Goal: Task Accomplishment & Management: Use online tool/utility

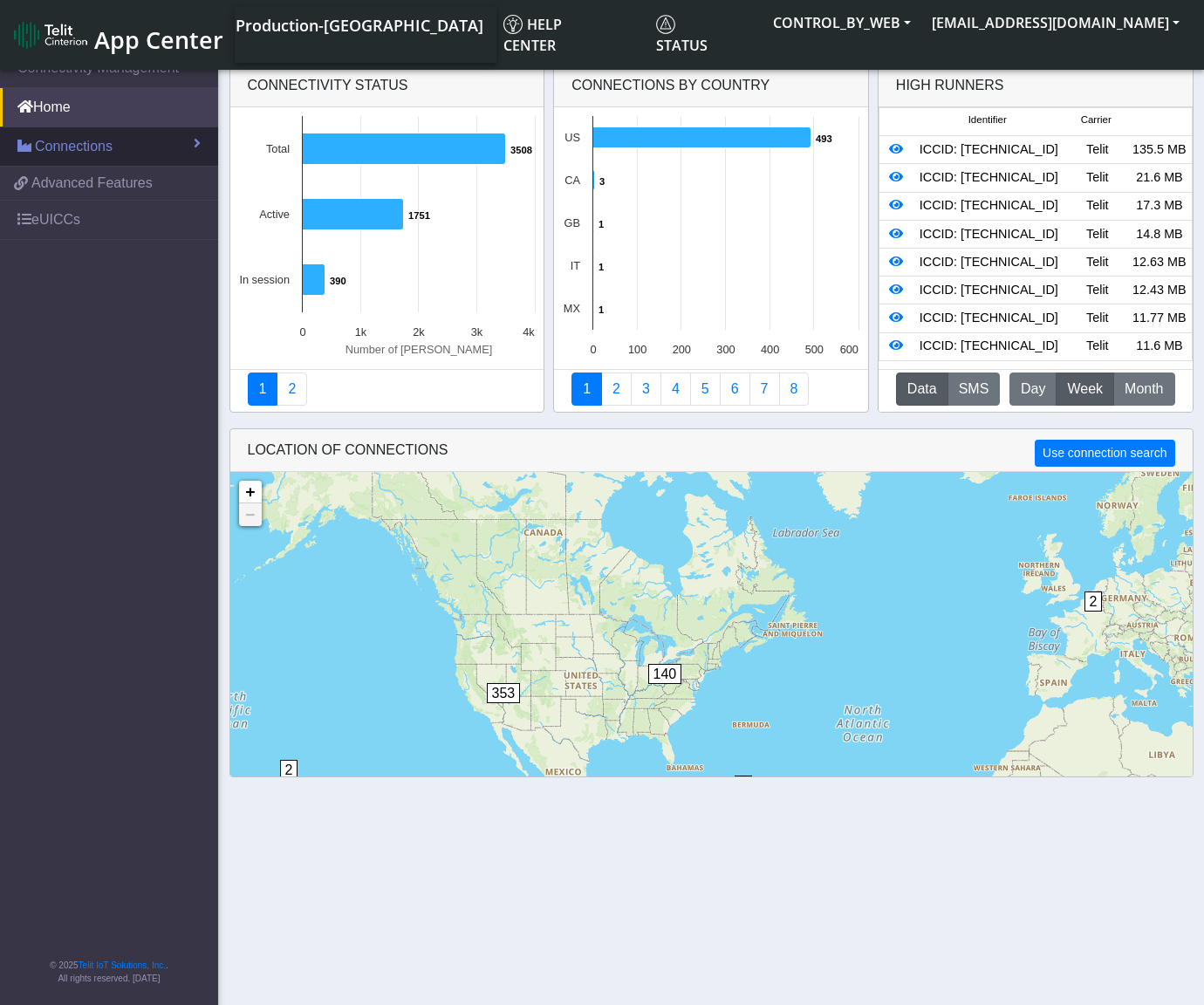
click at [85, 148] on span "Connections" at bounding box center [73, 147] width 77 height 21
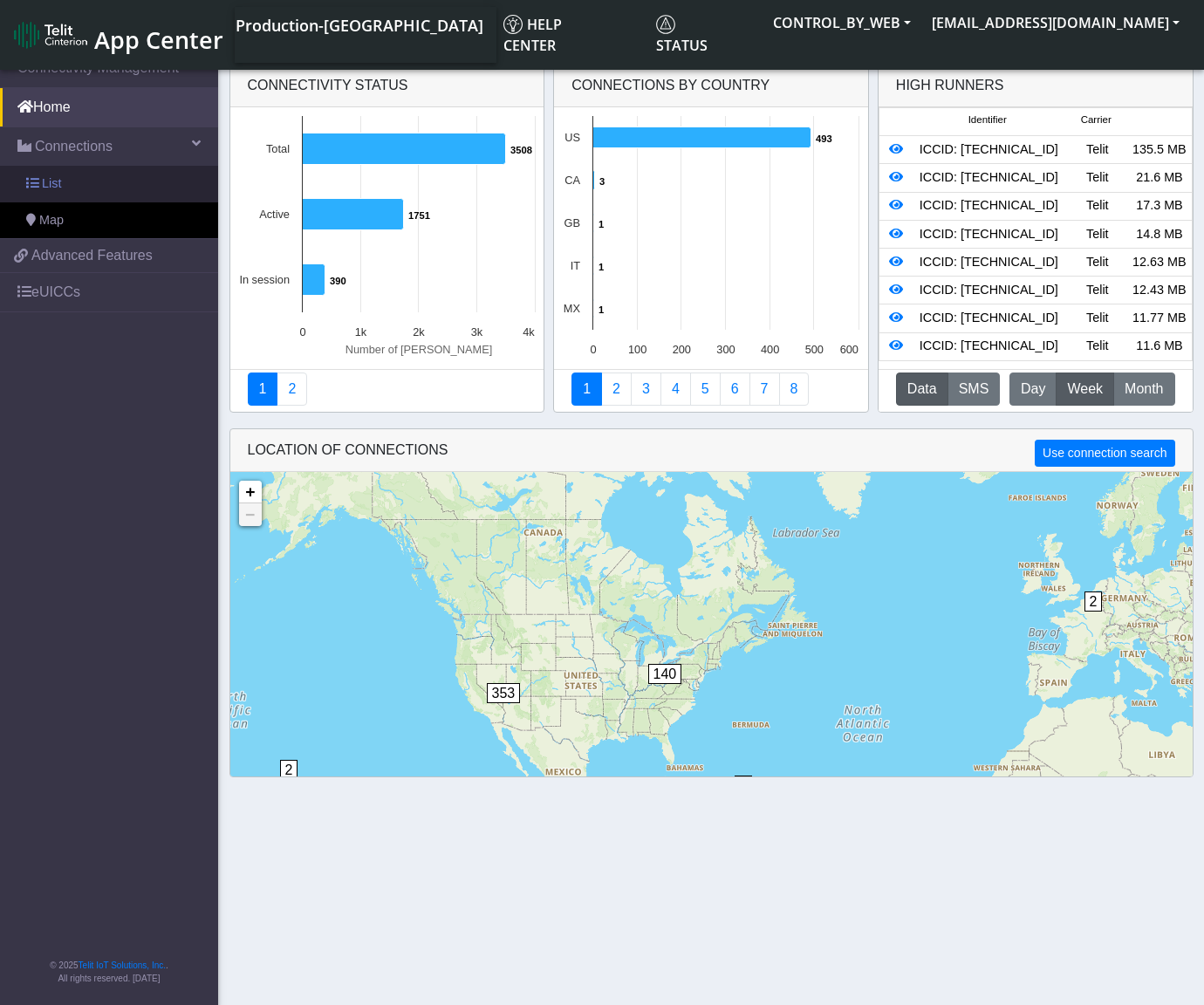
click at [77, 189] on link "List" at bounding box center [109, 184] width 219 height 37
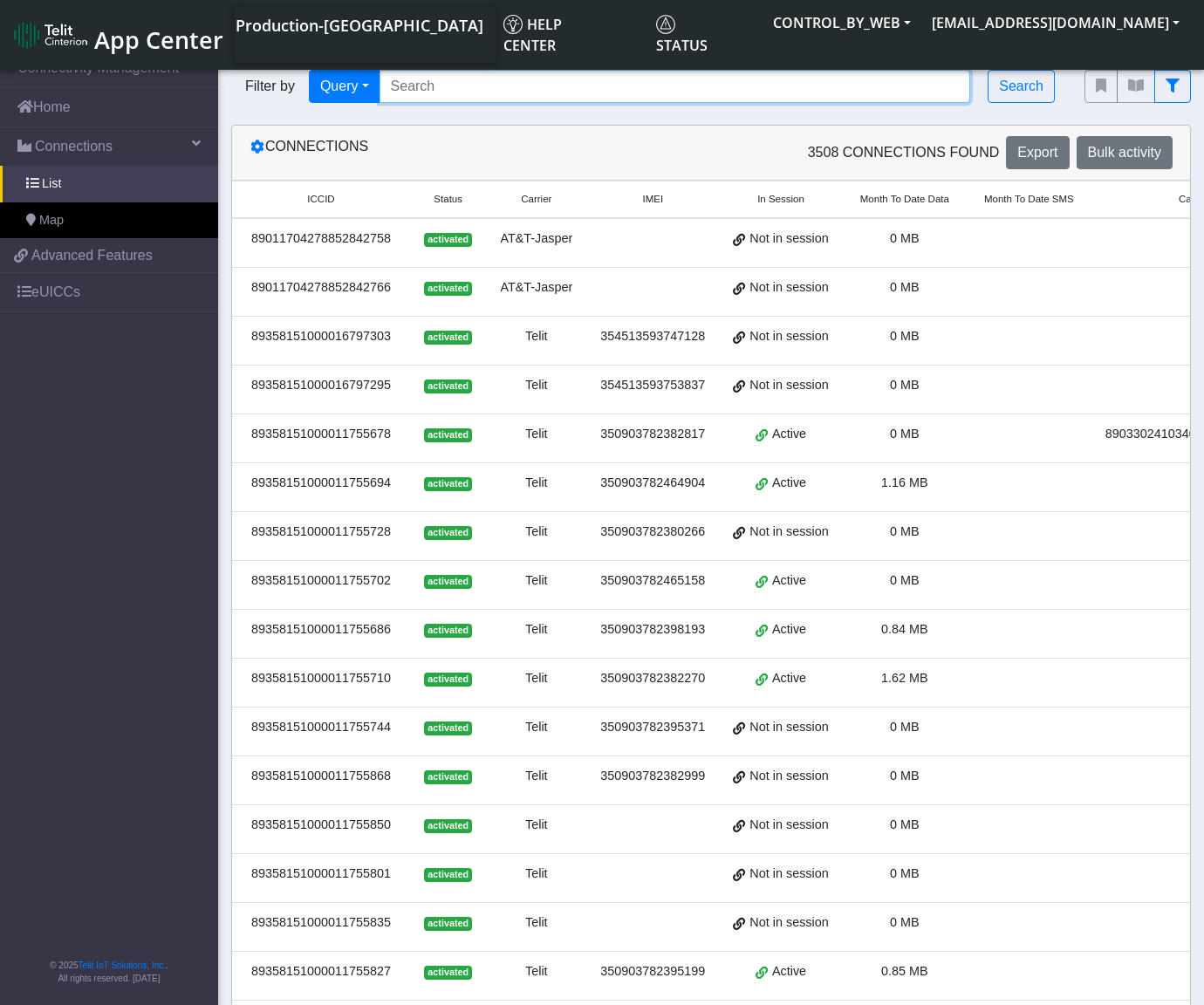
click at [431, 89] on input "Search..." at bounding box center [675, 86] width 592 height 33
paste input "89358151000011755272"
type input "89358151000011755272"
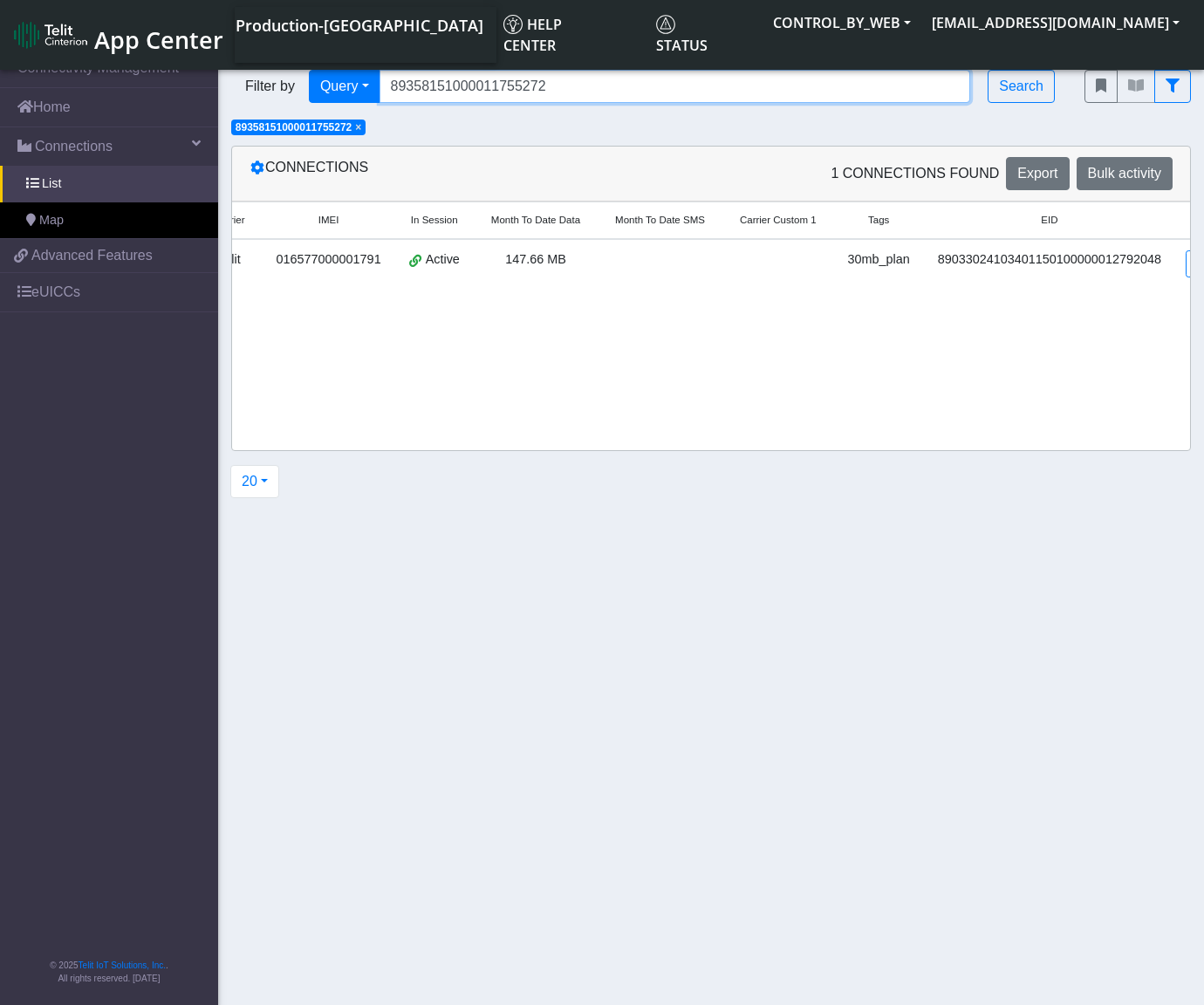
scroll to position [0, 327]
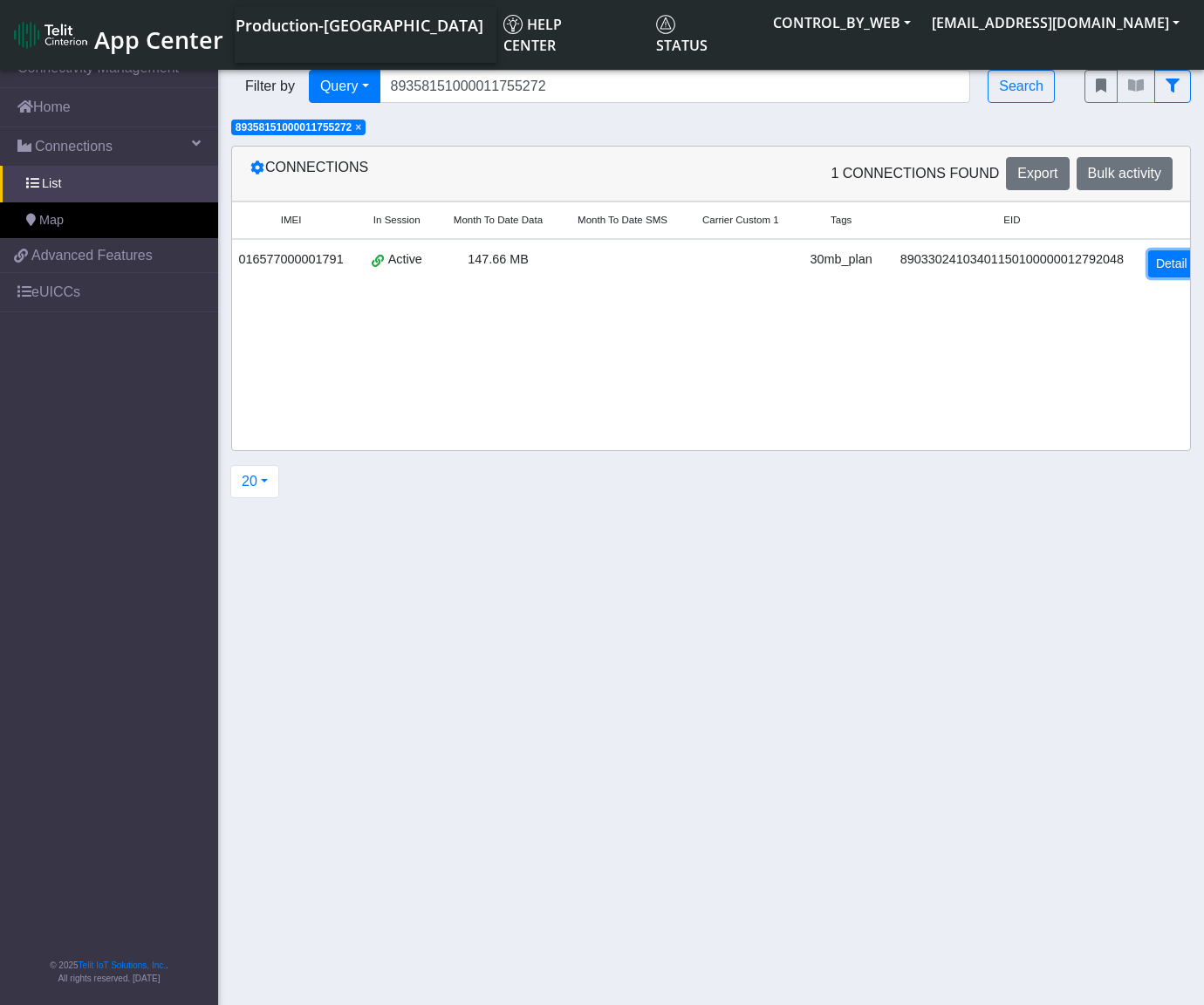
click at [1160, 266] on link "Detail" at bounding box center [1172, 264] width 47 height 27
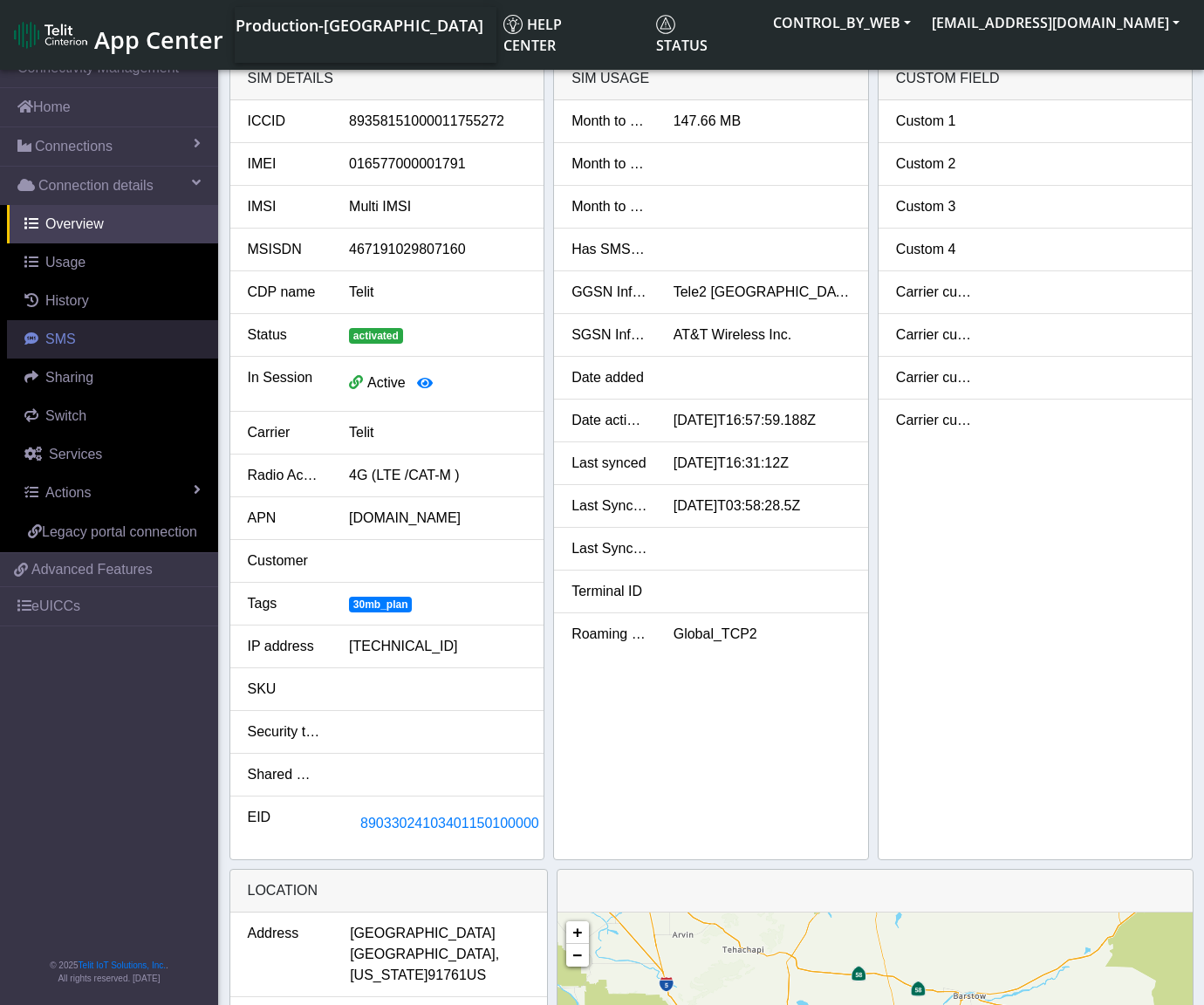
click at [68, 336] on span "SMS" at bounding box center [60, 339] width 30 height 15
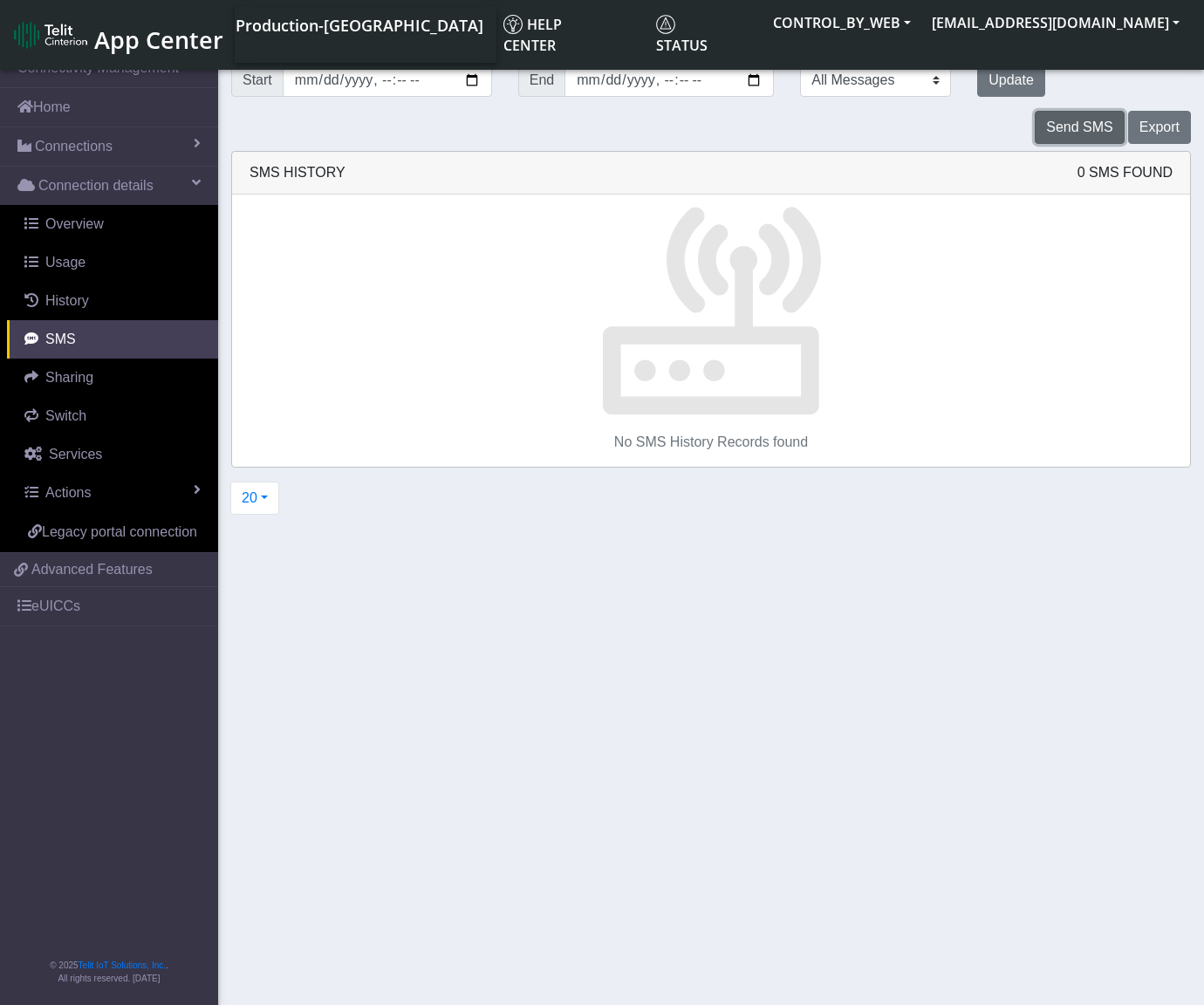
click at [1072, 127] on button "Send SMS" at bounding box center [1080, 127] width 89 height 33
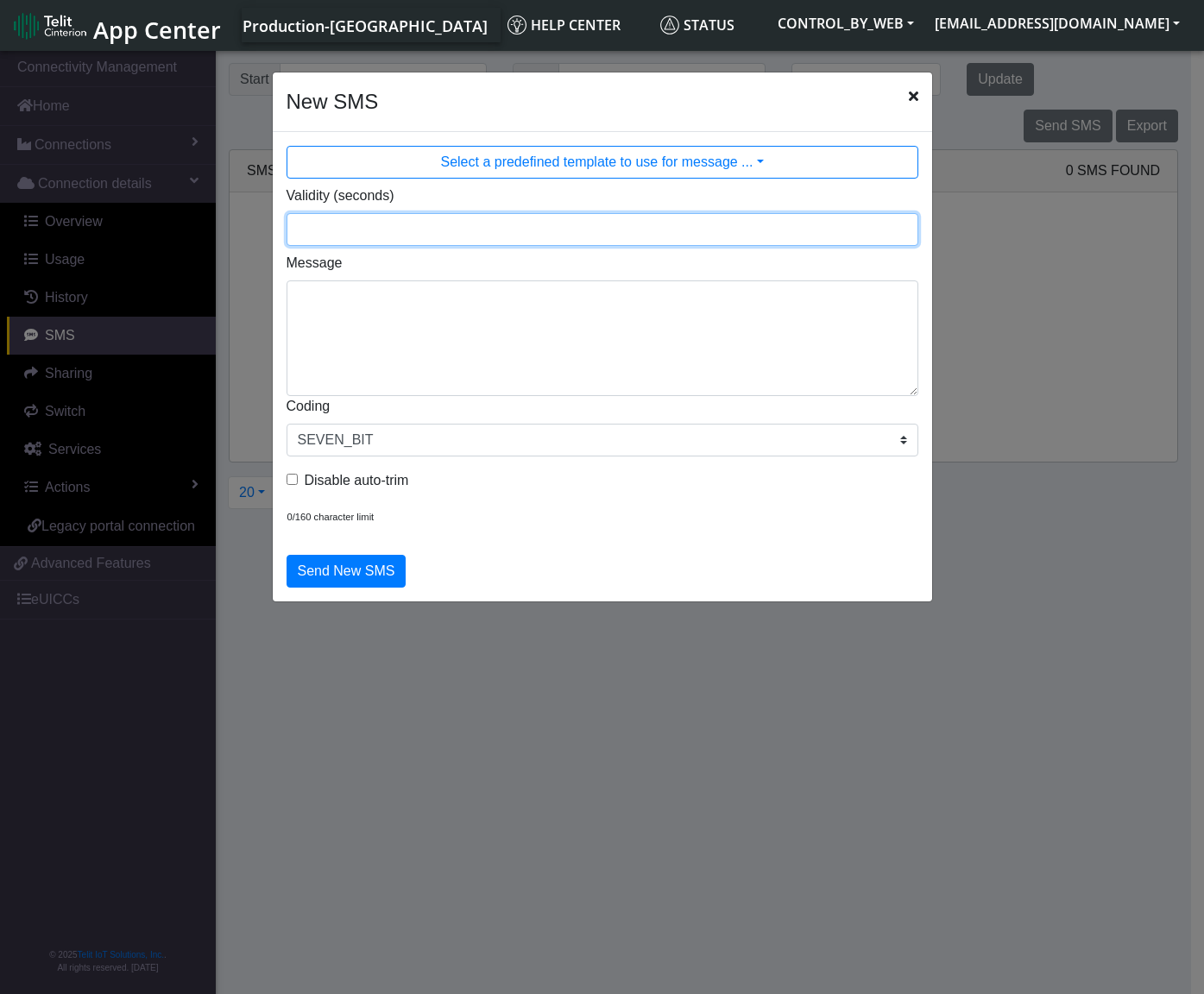
click at [385, 233] on input "Validity (seconds)" at bounding box center [603, 229] width 632 height 33
click at [904, 236] on input "60" at bounding box center [603, 229] width 632 height 33
click at [902, 225] on input "61" at bounding box center [603, 229] width 632 height 33
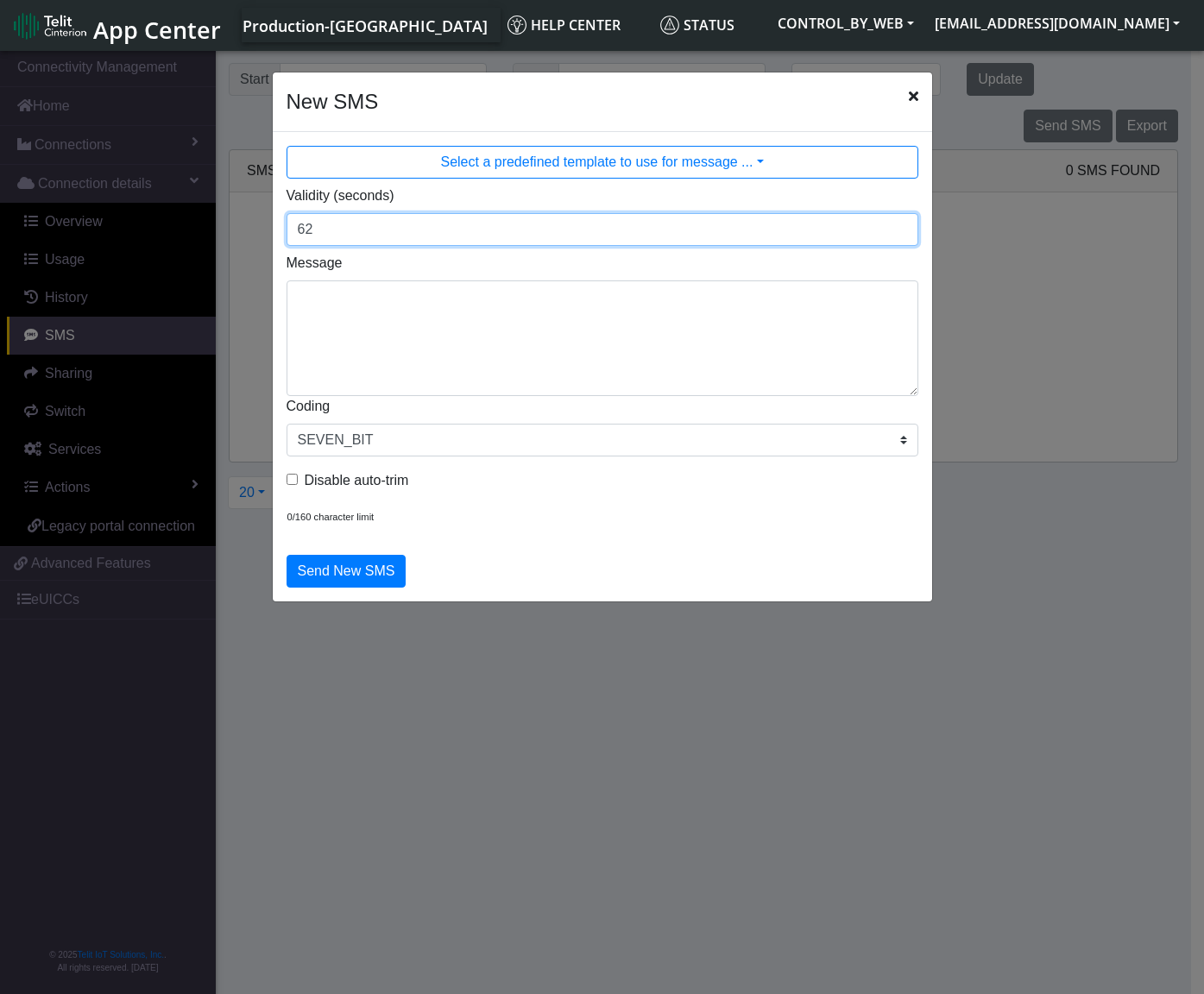
click at [902, 225] on input "62" at bounding box center [603, 229] width 632 height 33
drag, startPoint x: 515, startPoint y: 232, endPoint x: 130, endPoint y: 241, distance: 385.1
click at [130, 241] on ngb-modal-window "New SMS Select a predefined template to use for message ... Validity (seconds) …" at bounding box center [602, 524] width 1204 height 953
type input "120"
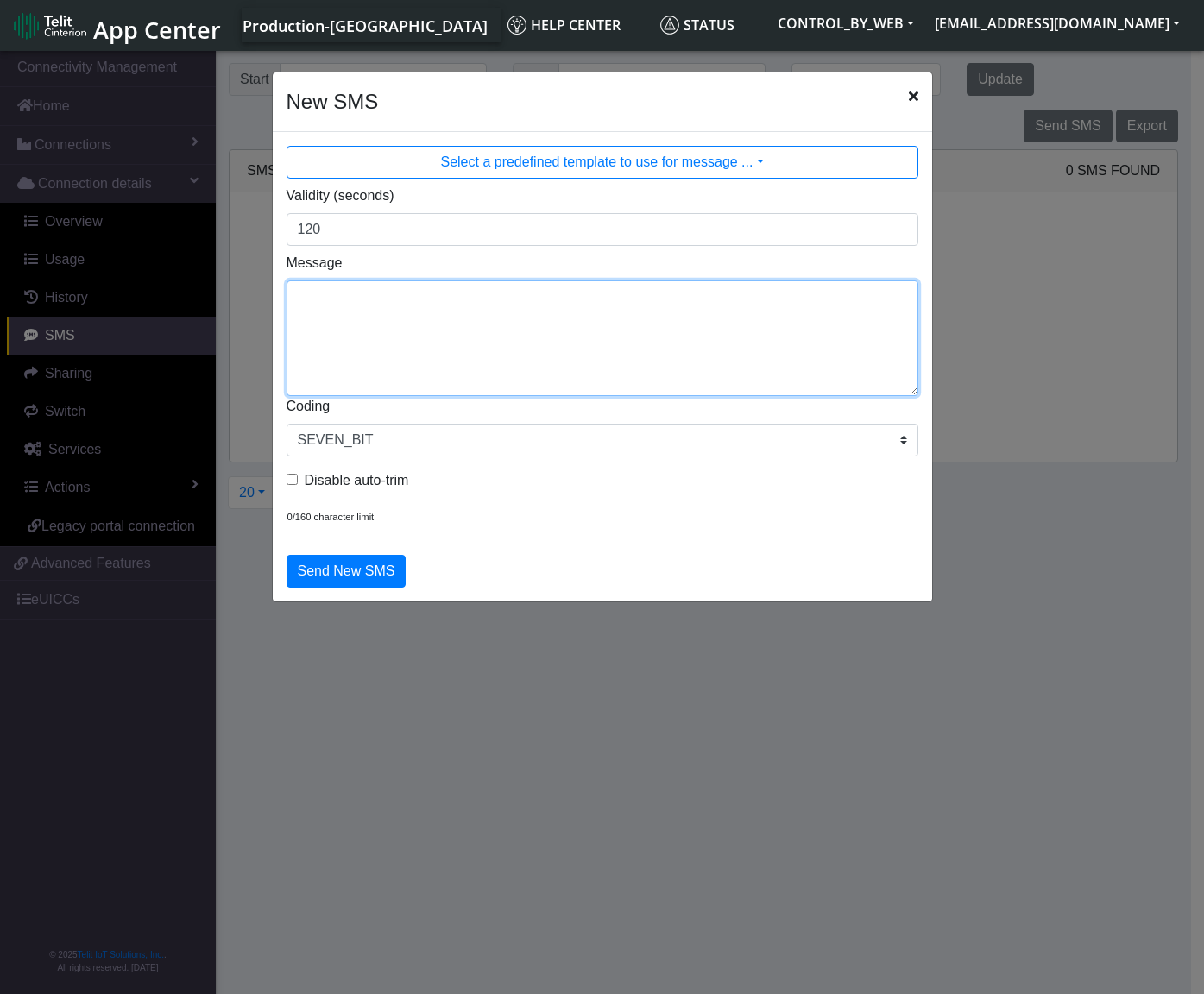
click at [328, 296] on textarea "Message" at bounding box center [603, 338] width 632 height 116
type textarea "PING"
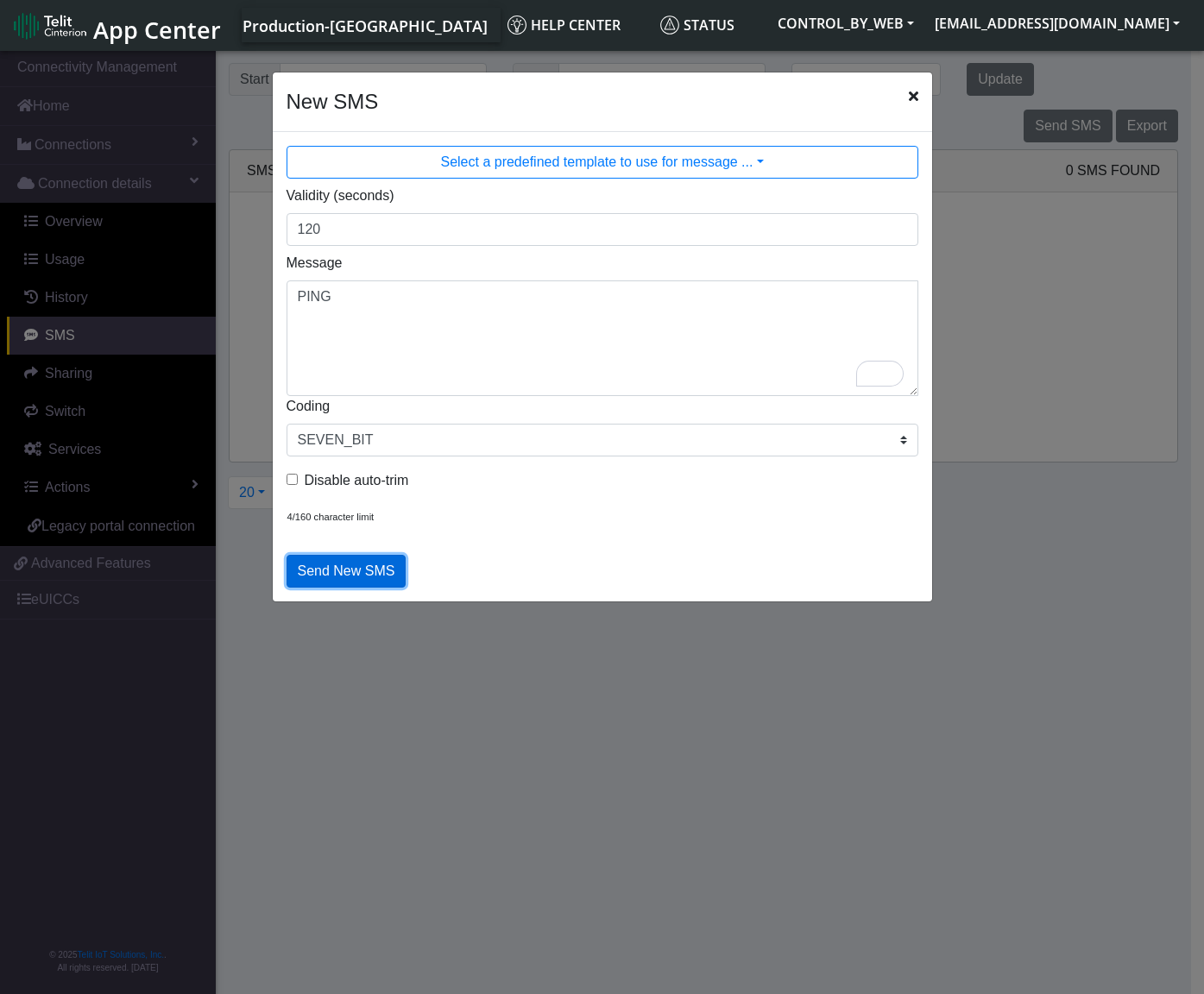
click at [321, 575] on button "Send New SMS" at bounding box center [347, 571] width 120 height 33
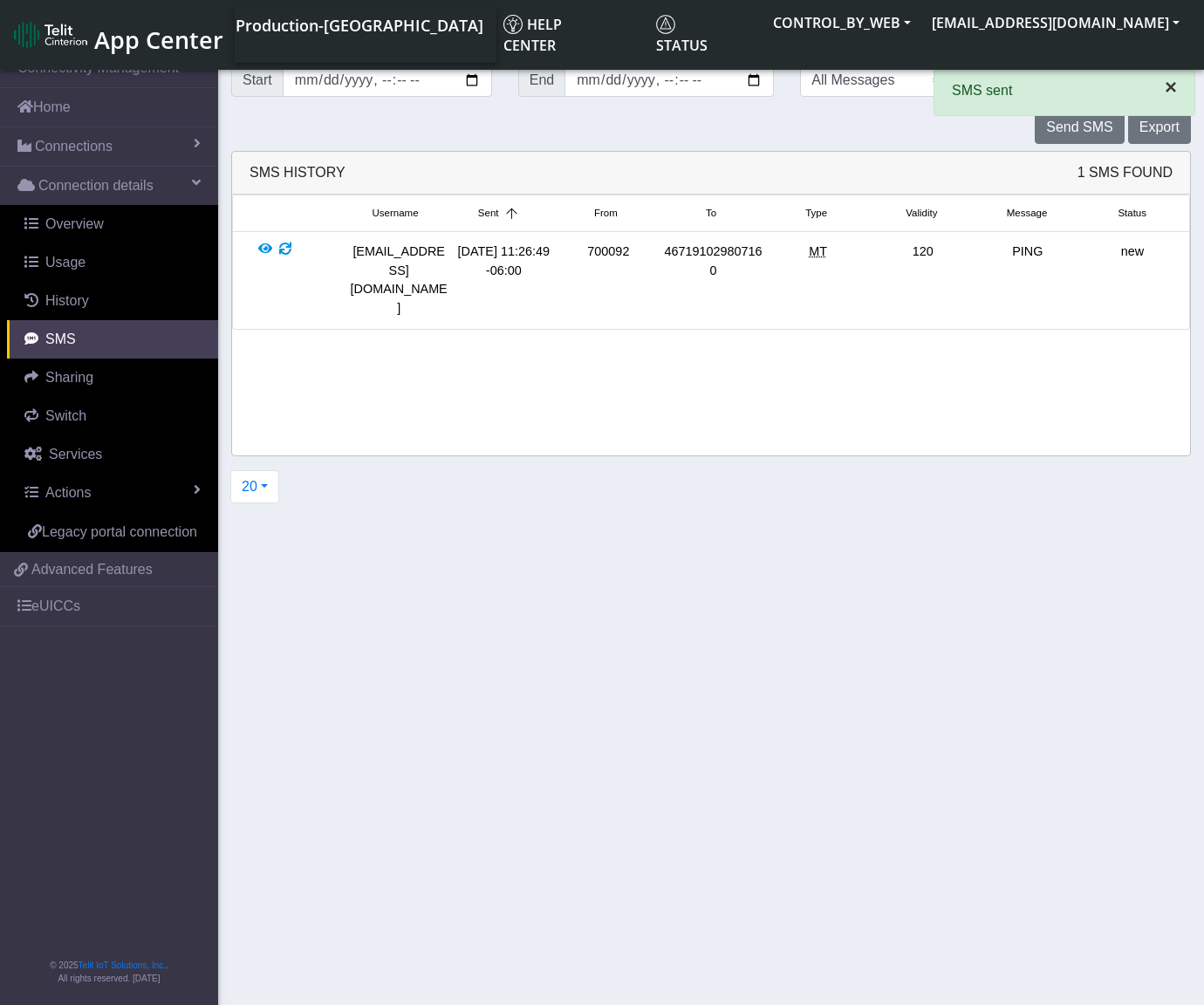
click at [1171, 89] on span "×" at bounding box center [1171, 87] width 12 height 24
click at [1022, 83] on button "Update" at bounding box center [1012, 80] width 68 height 33
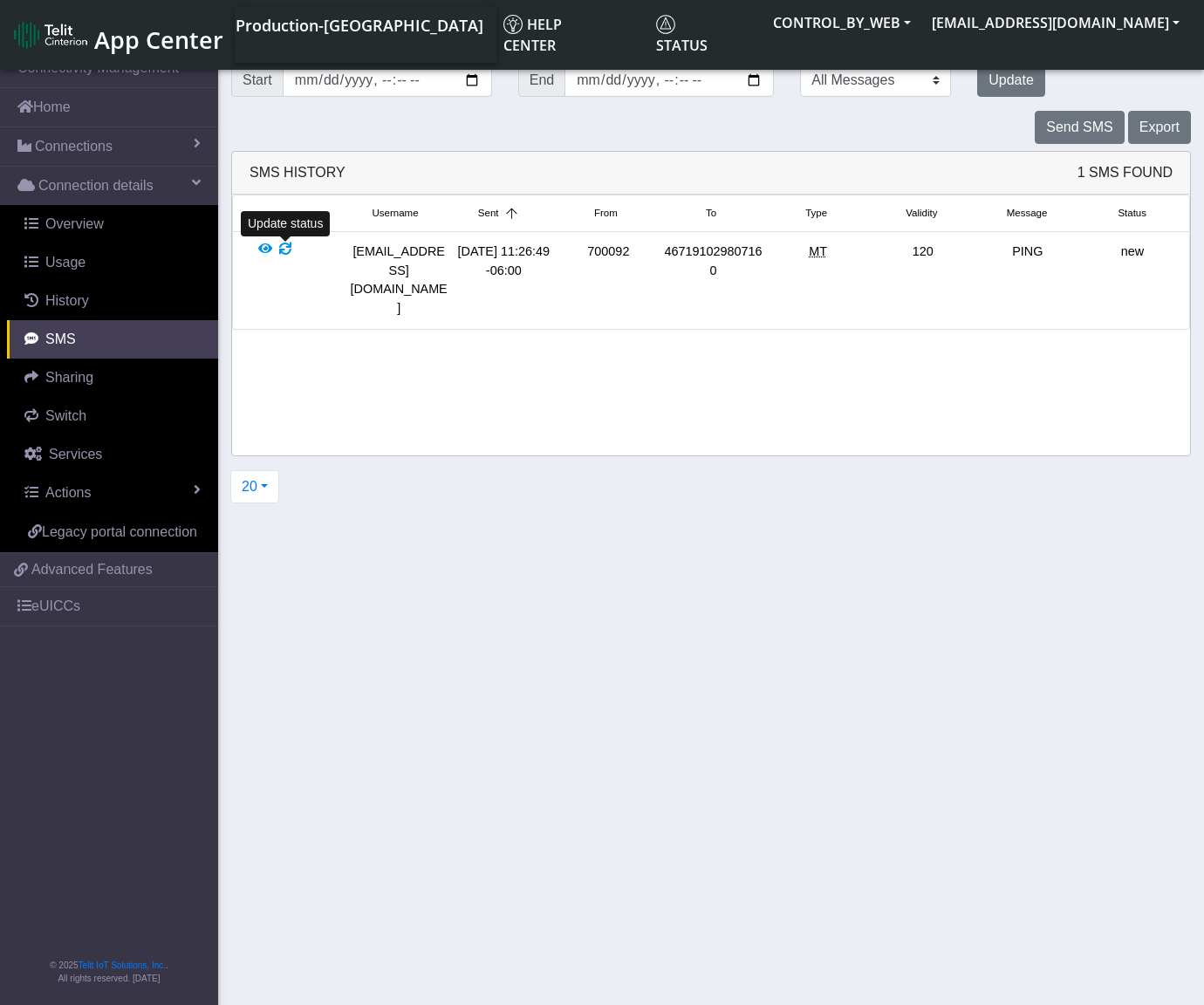
click at [282, 251] on div at bounding box center [285, 281] width 12 height 75
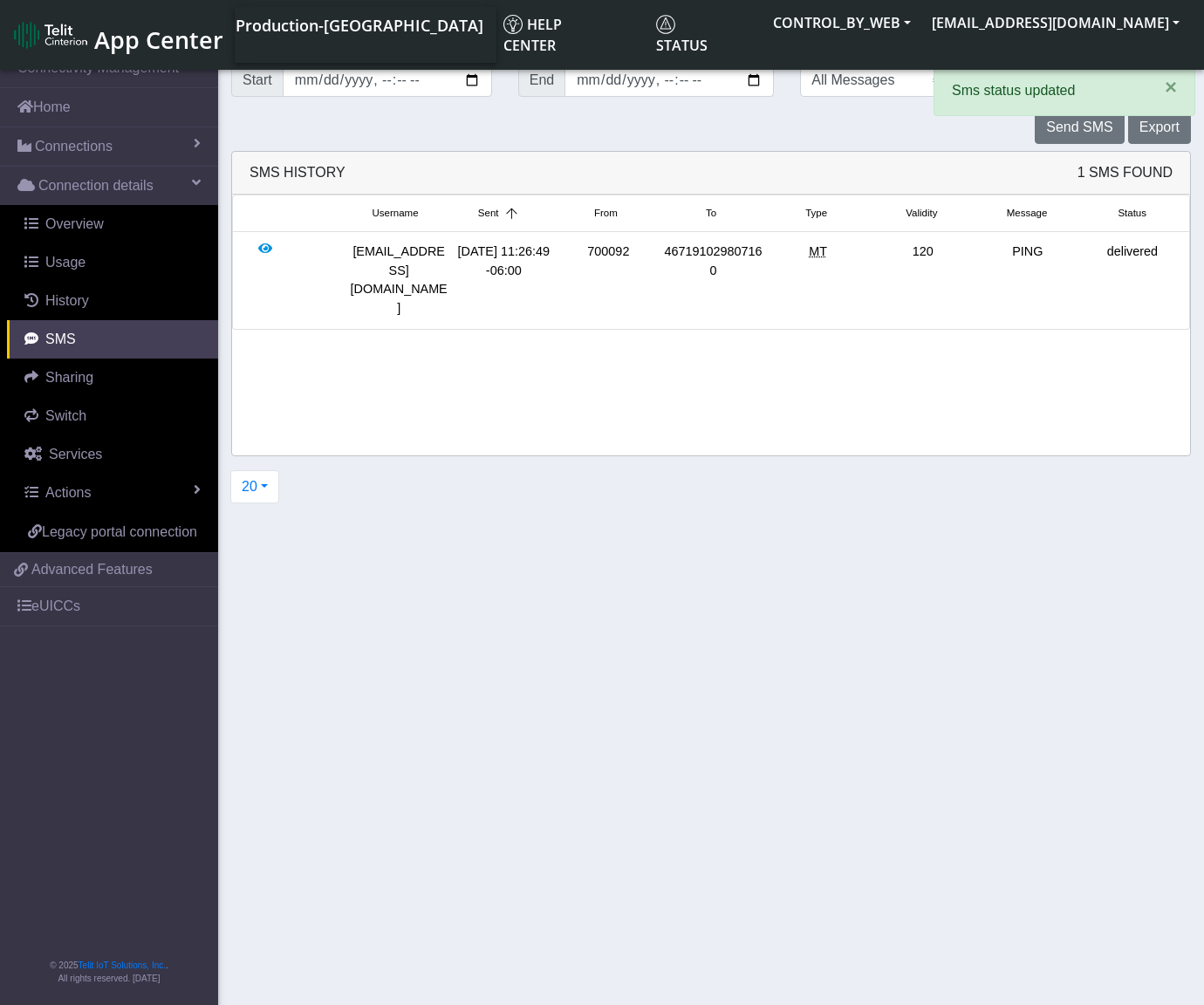
click at [282, 251] on div at bounding box center [307, 281] width 105 height 75
click at [1172, 89] on span "×" at bounding box center [1171, 87] width 12 height 24
click at [1011, 74] on button "Update" at bounding box center [1012, 80] width 68 height 33
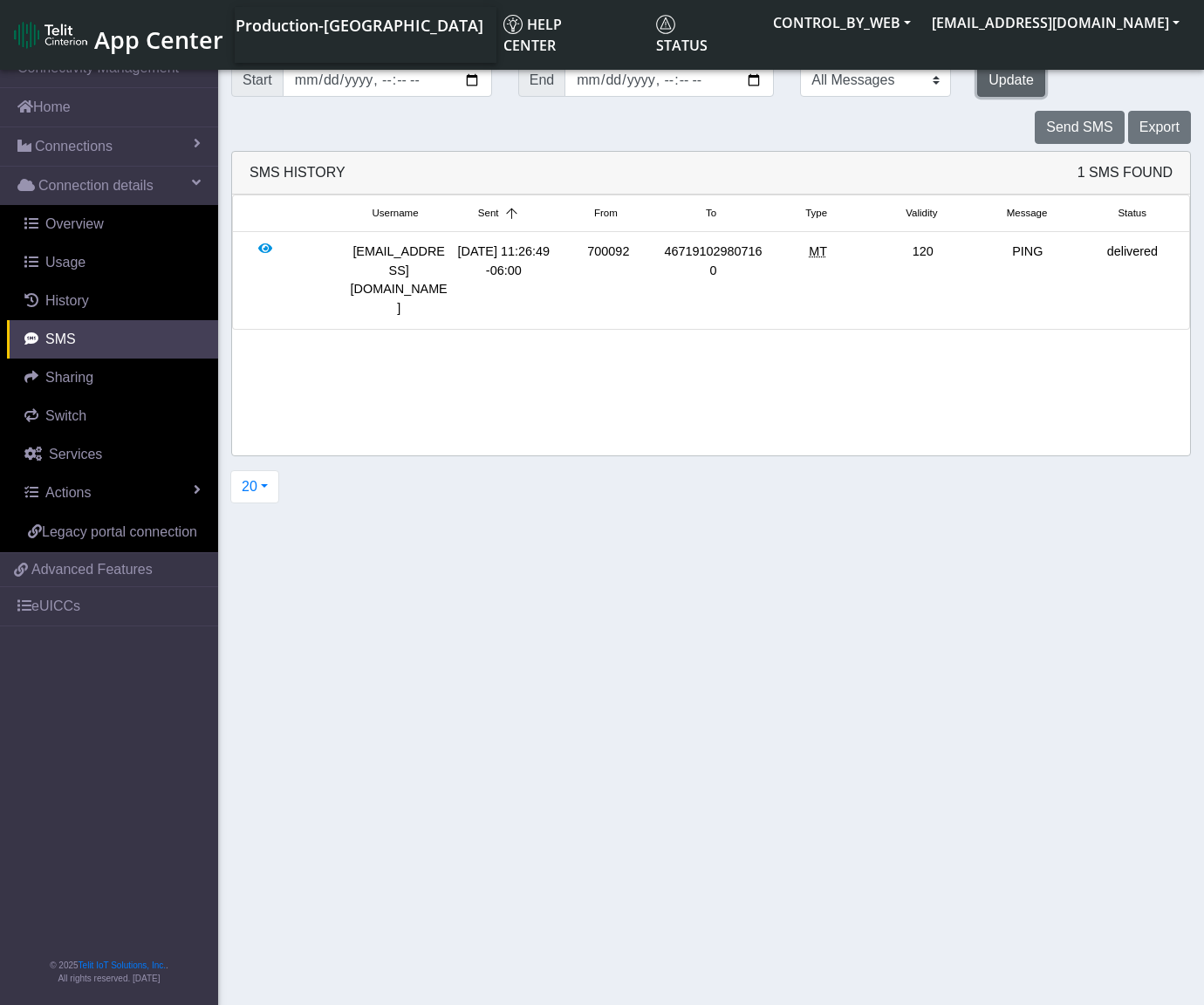
click at [1011, 74] on button "Update" at bounding box center [1012, 80] width 68 height 33
click at [267, 244] on div at bounding box center [265, 281] width 14 height 75
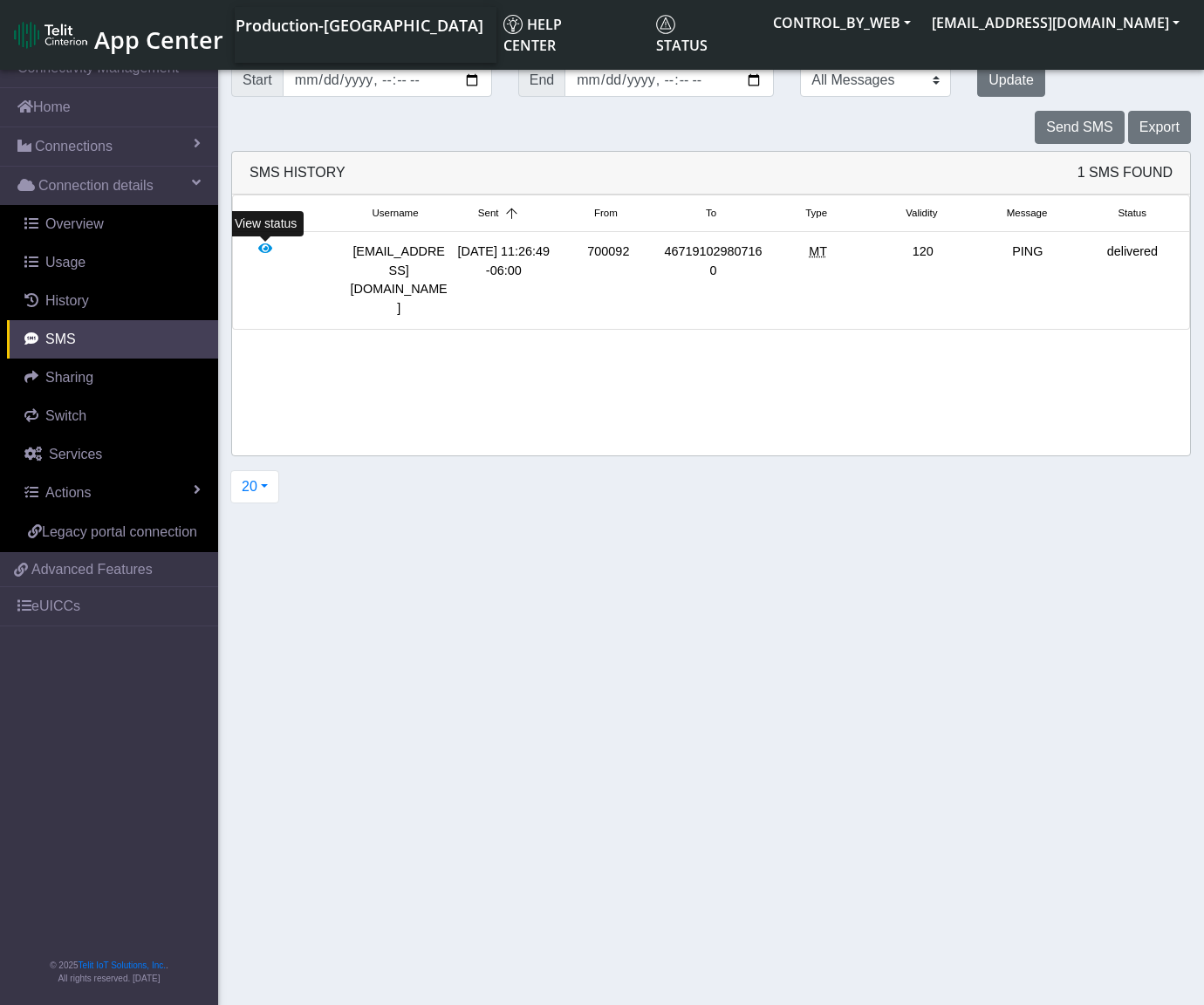
scroll to position [6, 0]
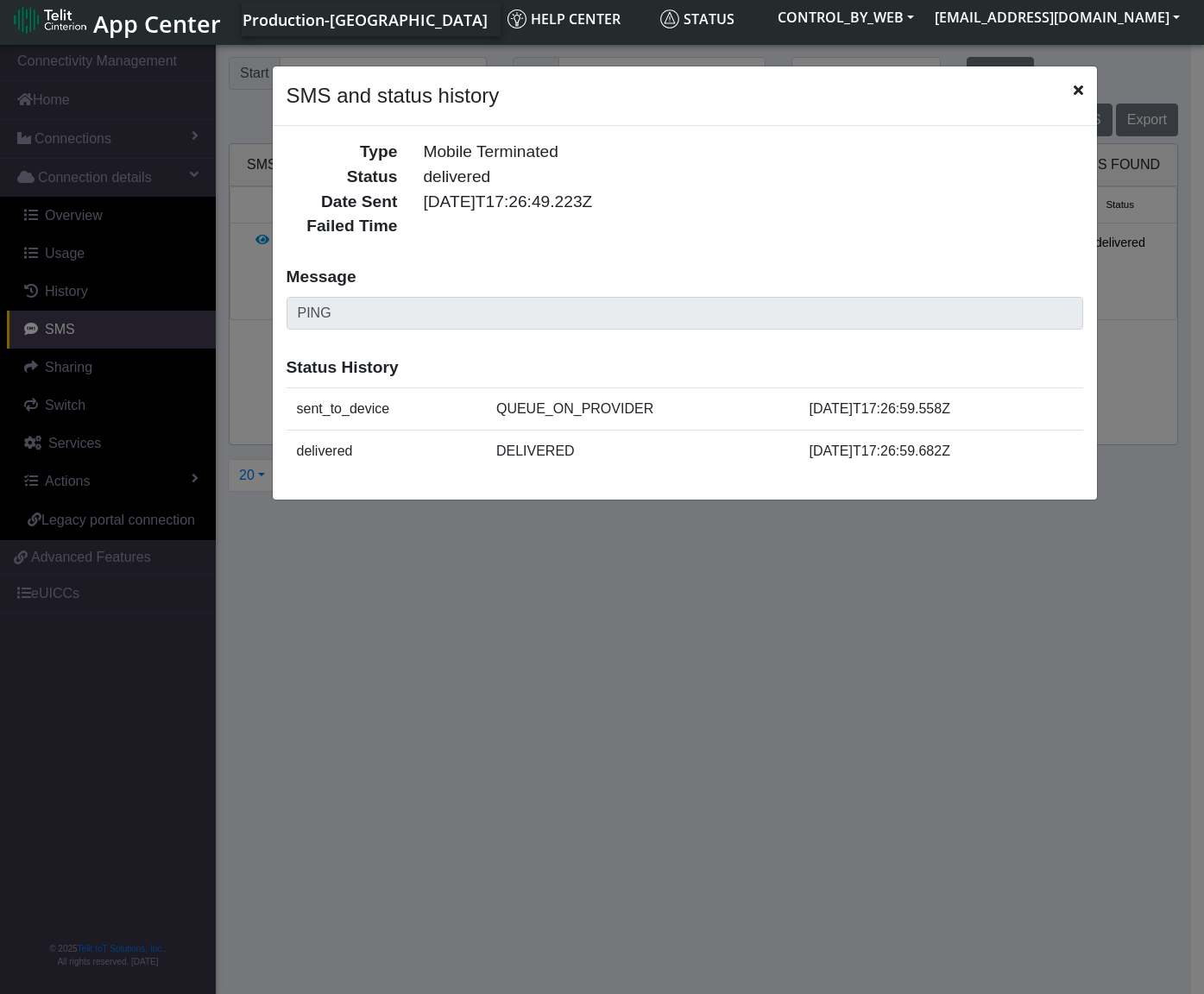
click at [1076, 87] on icon "Close" at bounding box center [1078, 89] width 9 height 14
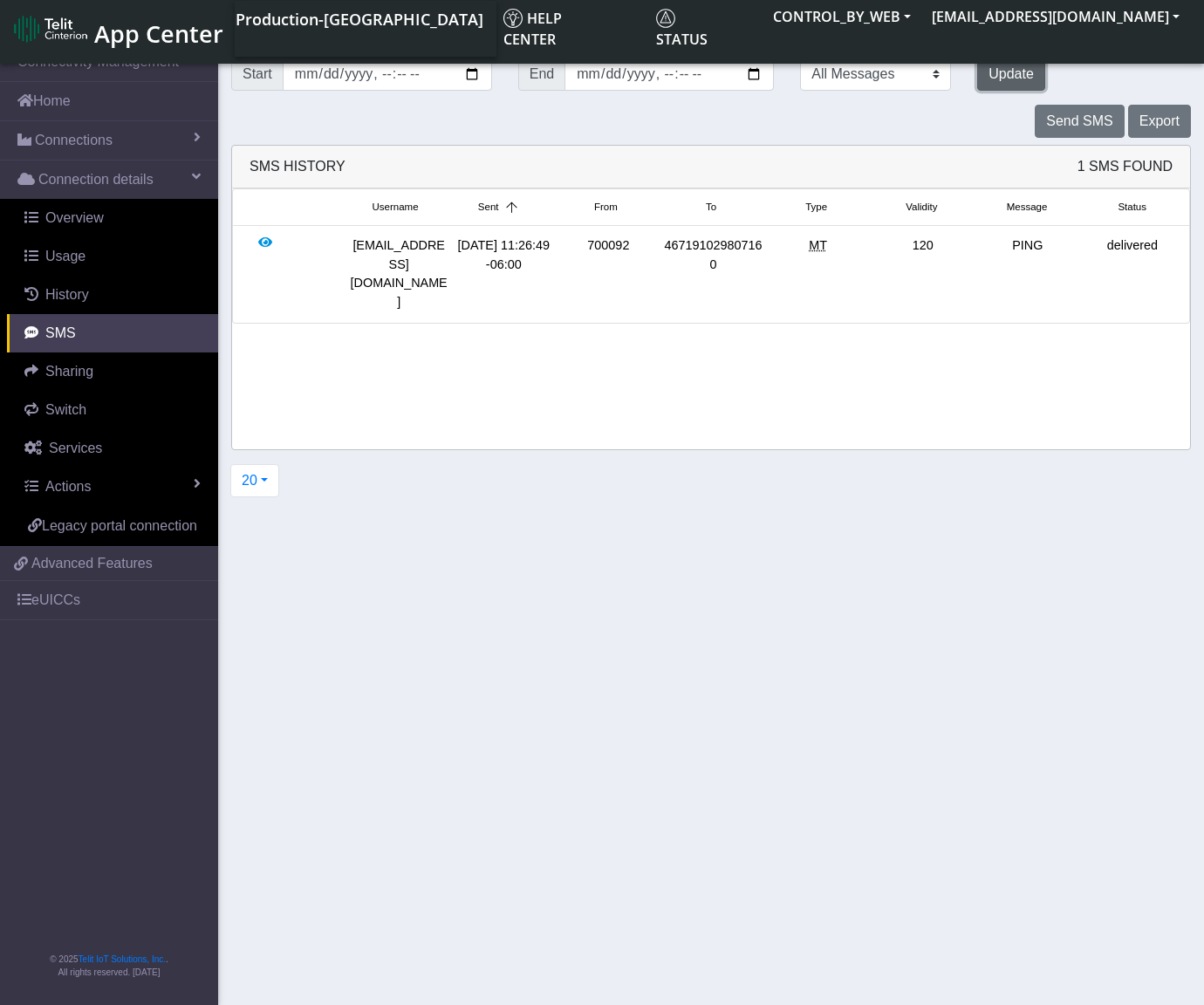
click at [1002, 67] on button "Update" at bounding box center [1012, 73] width 68 height 33
drag, startPoint x: 996, startPoint y: 67, endPoint x: 790, endPoint y: 65, distance: 206.0
click at [990, 66] on button "Update" at bounding box center [1012, 73] width 68 height 33
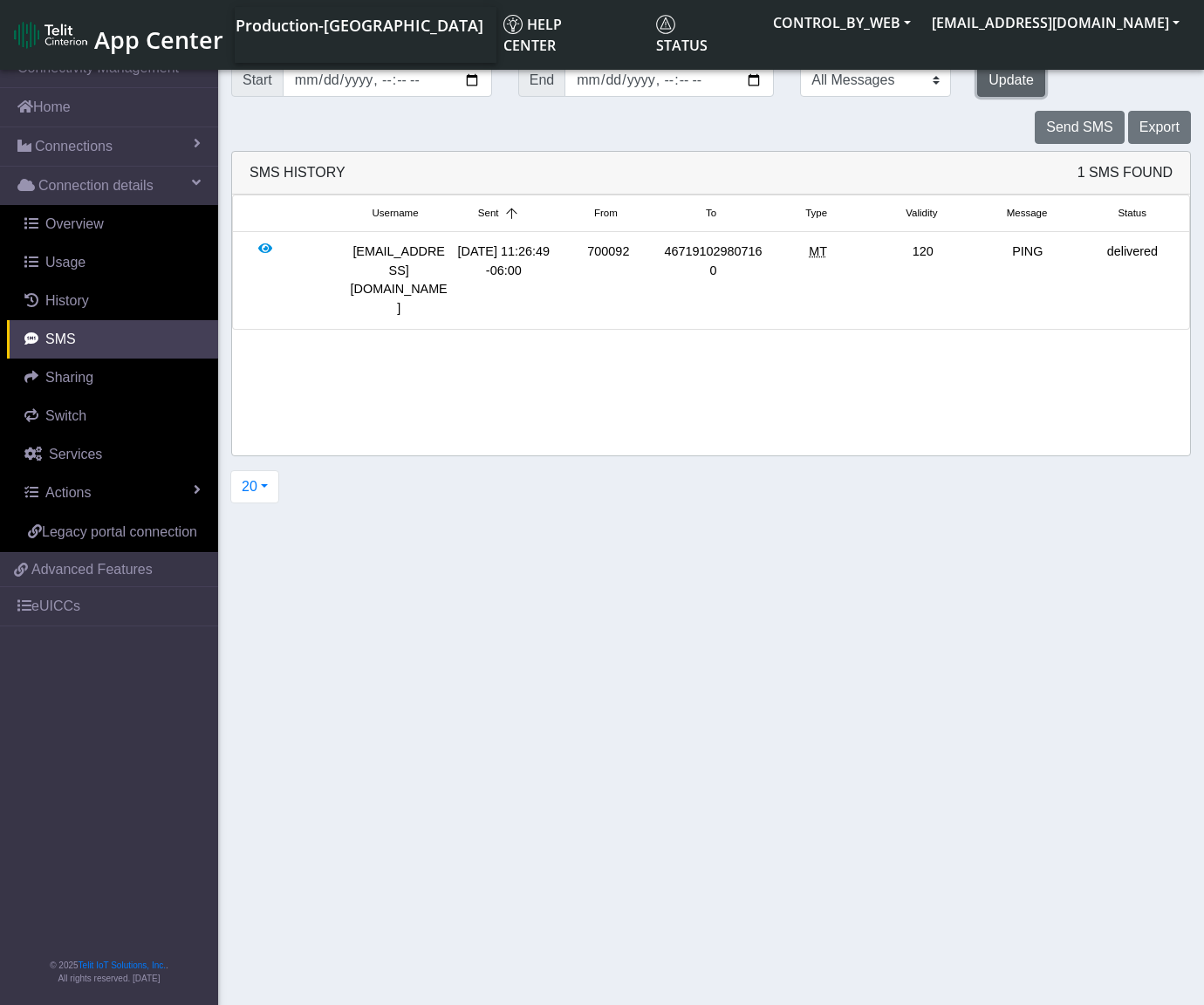
click at [995, 81] on button "Update" at bounding box center [1012, 80] width 68 height 33
click at [80, 375] on span "Sharing" at bounding box center [69, 378] width 48 height 15
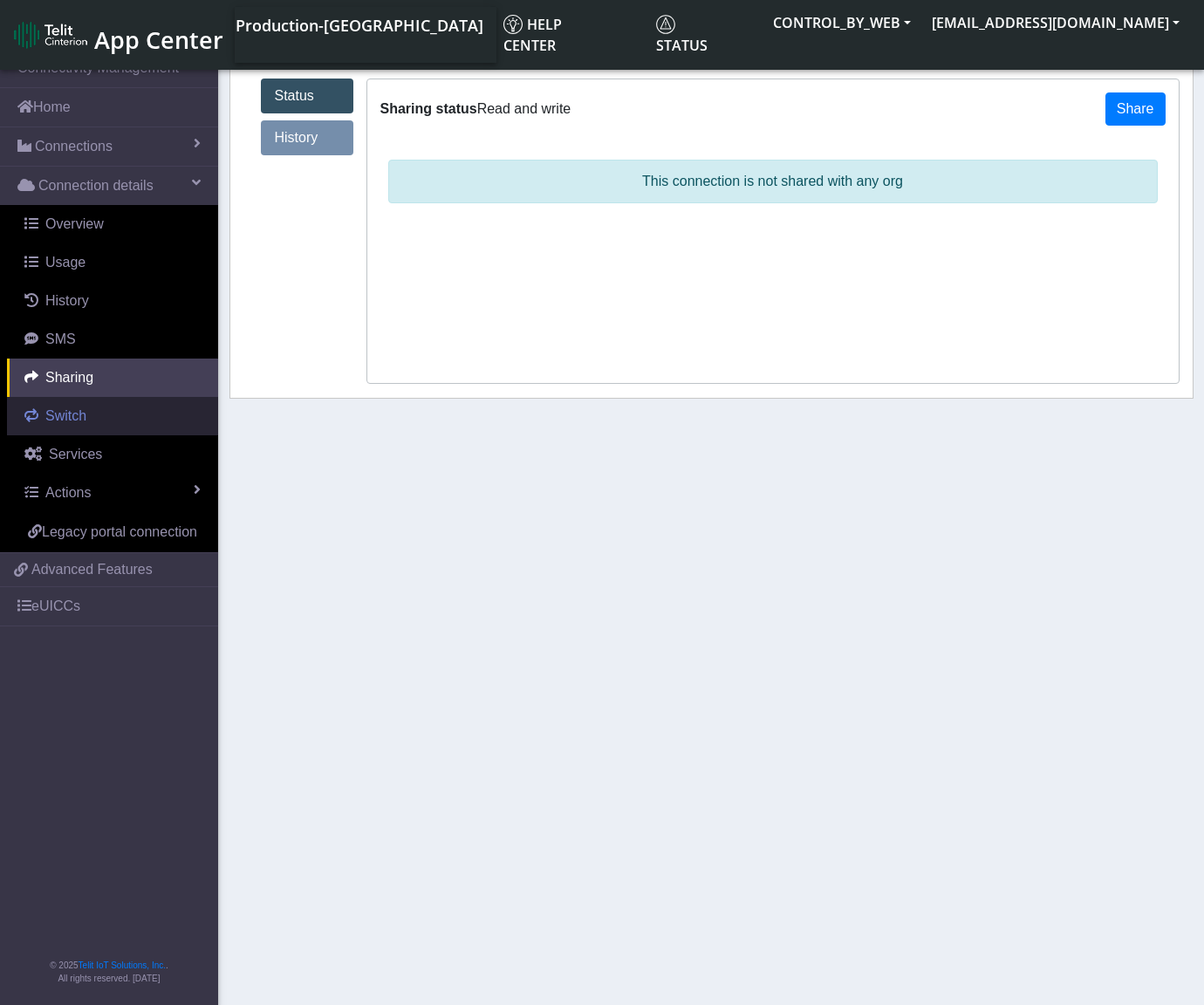
click at [80, 406] on link "Switch" at bounding box center [112, 416] width 211 height 39
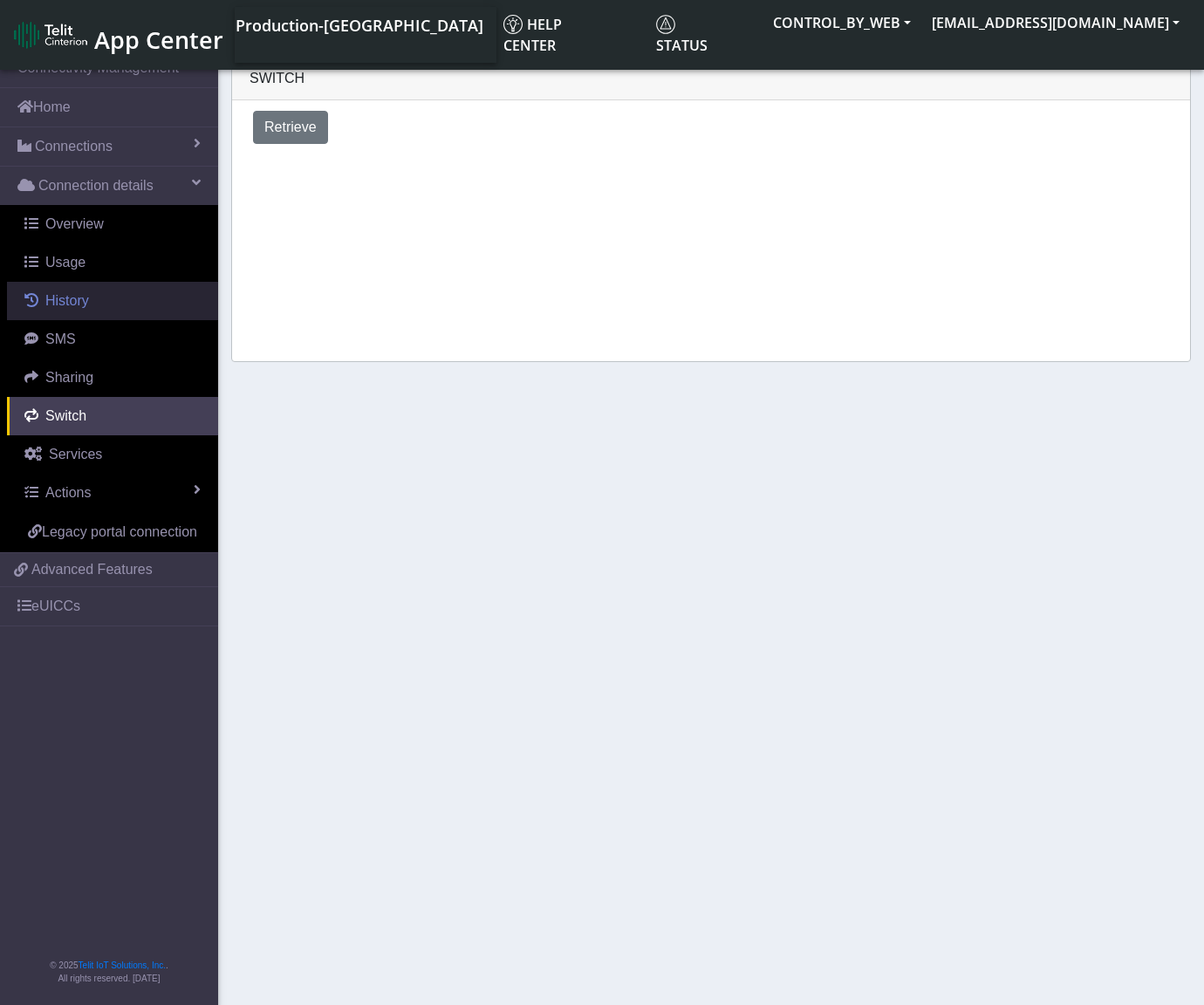
click at [75, 308] on span "History" at bounding box center [67, 300] width 43 height 15
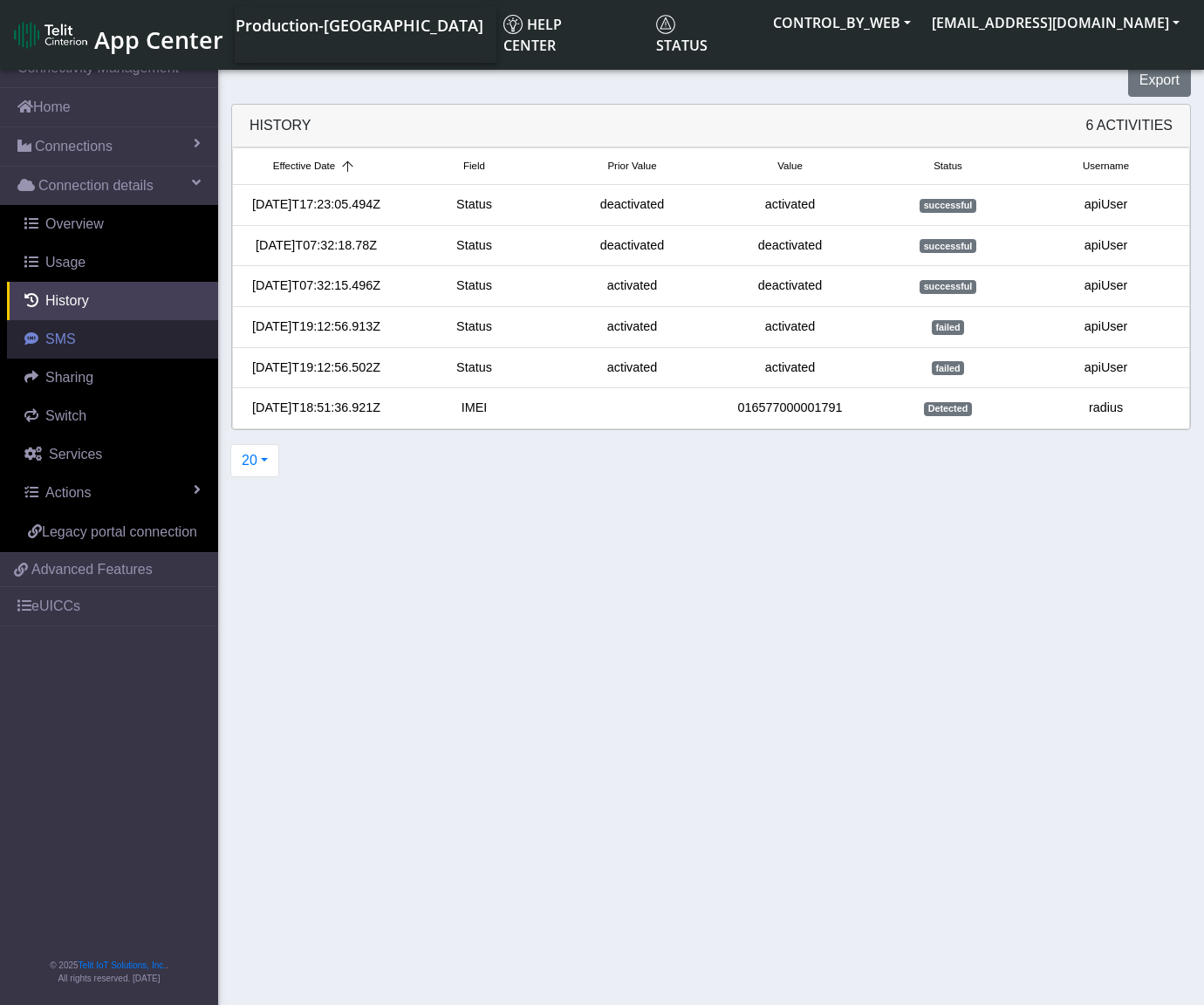
click at [72, 332] on span "SMS" at bounding box center [60, 339] width 30 height 15
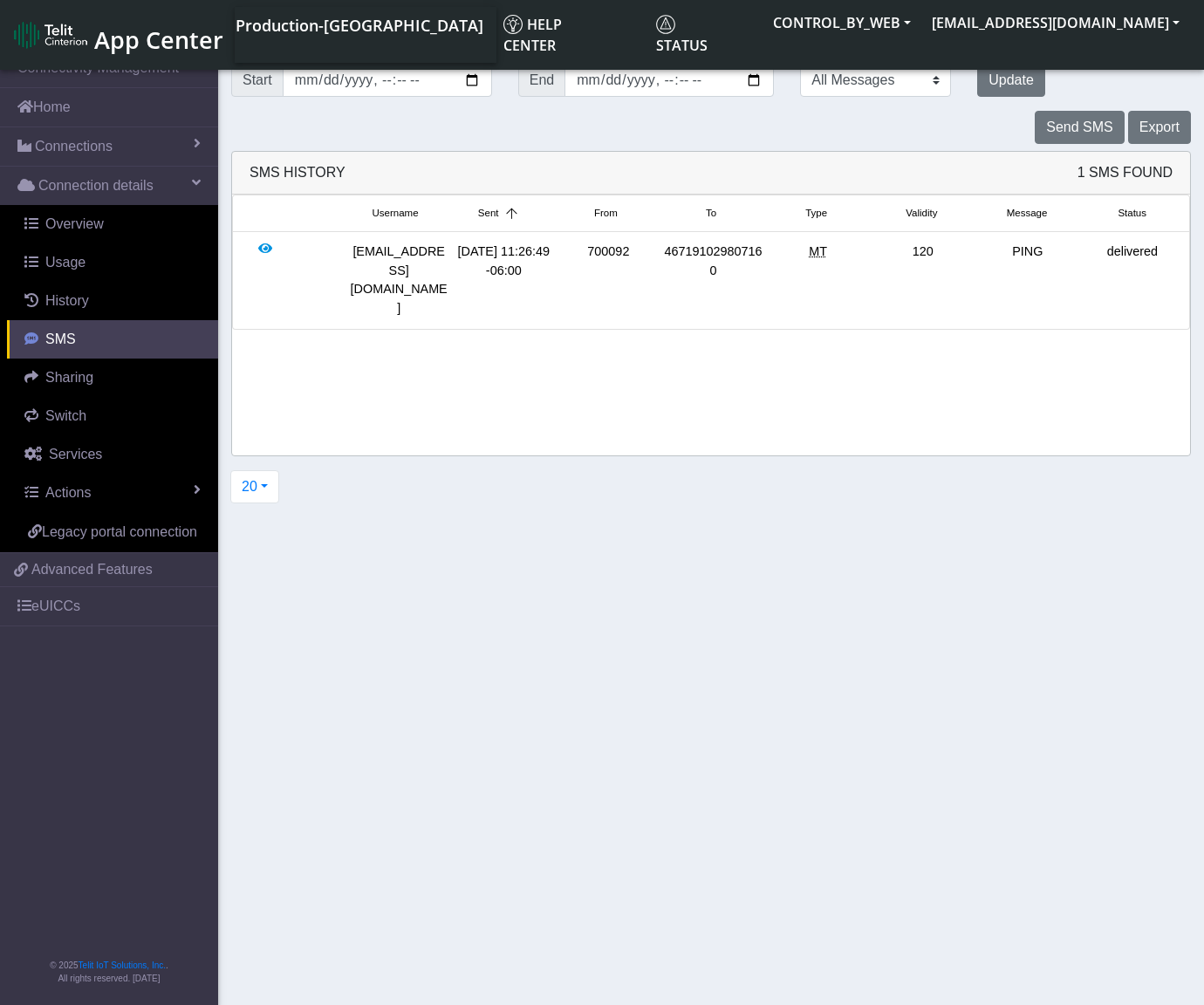
click at [72, 332] on span "SMS" at bounding box center [60, 339] width 30 height 15
click at [1004, 76] on button "Update" at bounding box center [1012, 80] width 68 height 33
click at [1001, 76] on button "Update" at bounding box center [1012, 80] width 68 height 33
click at [1084, 133] on button "Send SMS" at bounding box center [1080, 127] width 89 height 33
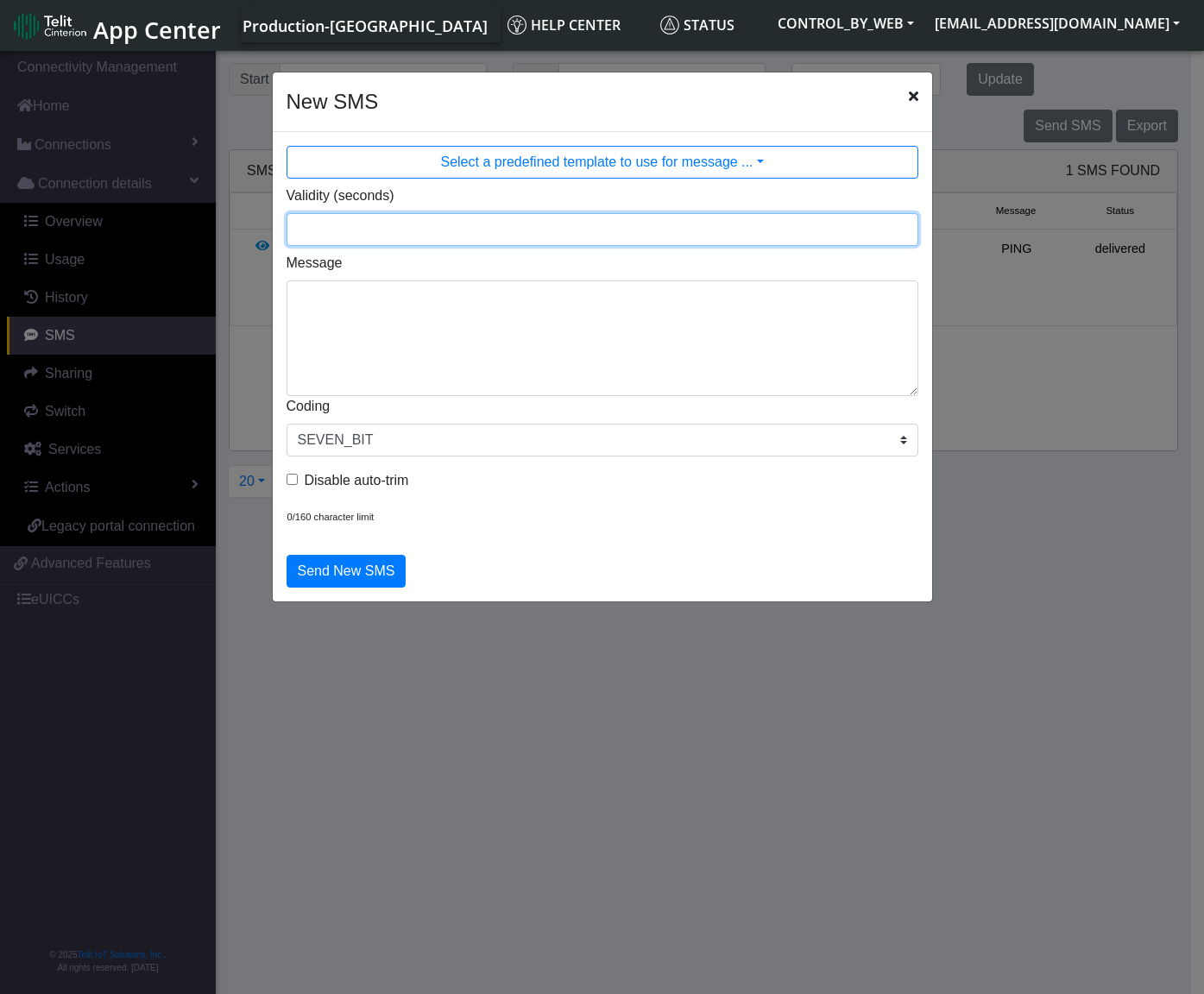
click at [743, 226] on input "Validity (seconds)" at bounding box center [603, 229] width 632 height 33
type input "300"
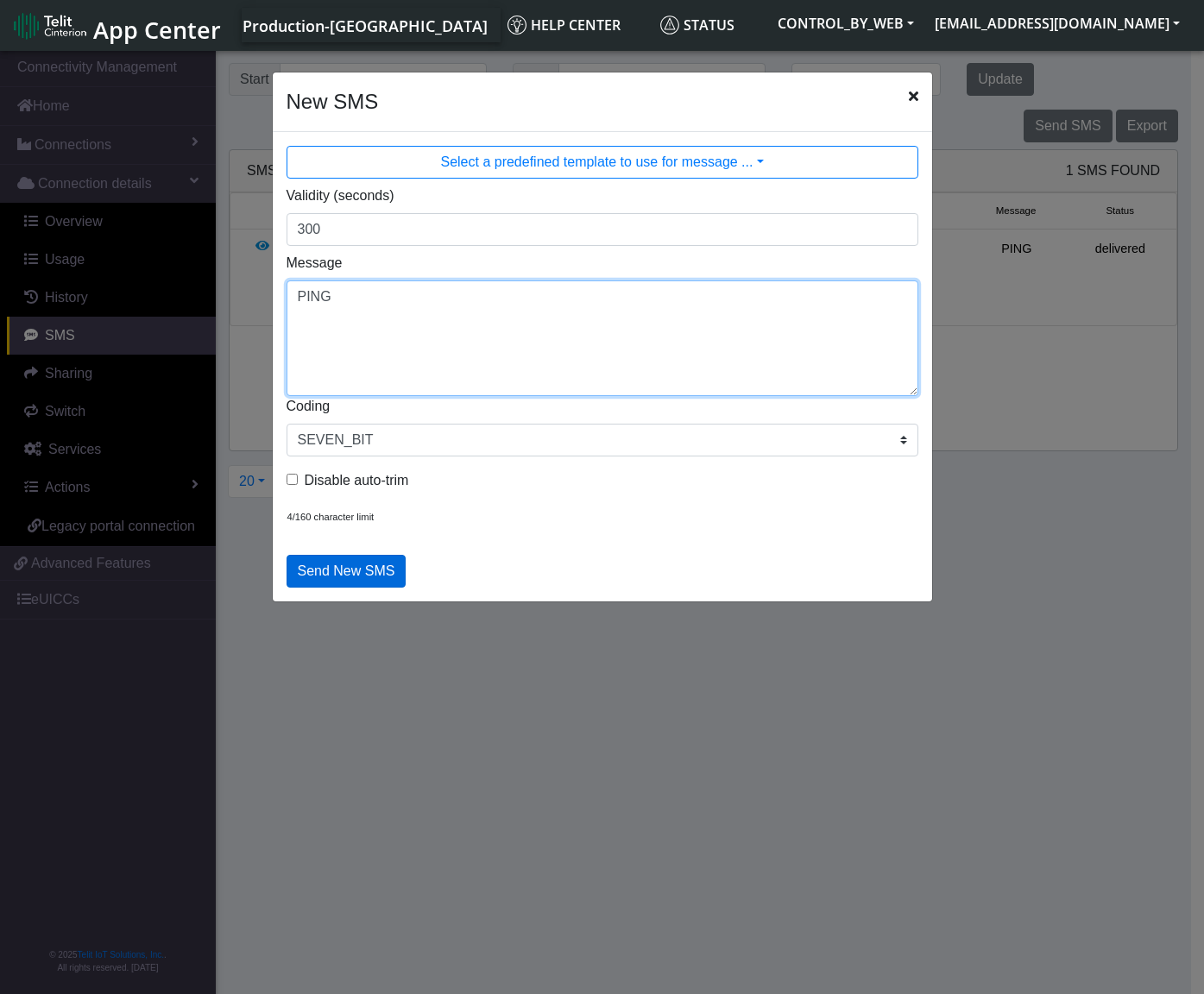
type textarea "PING"
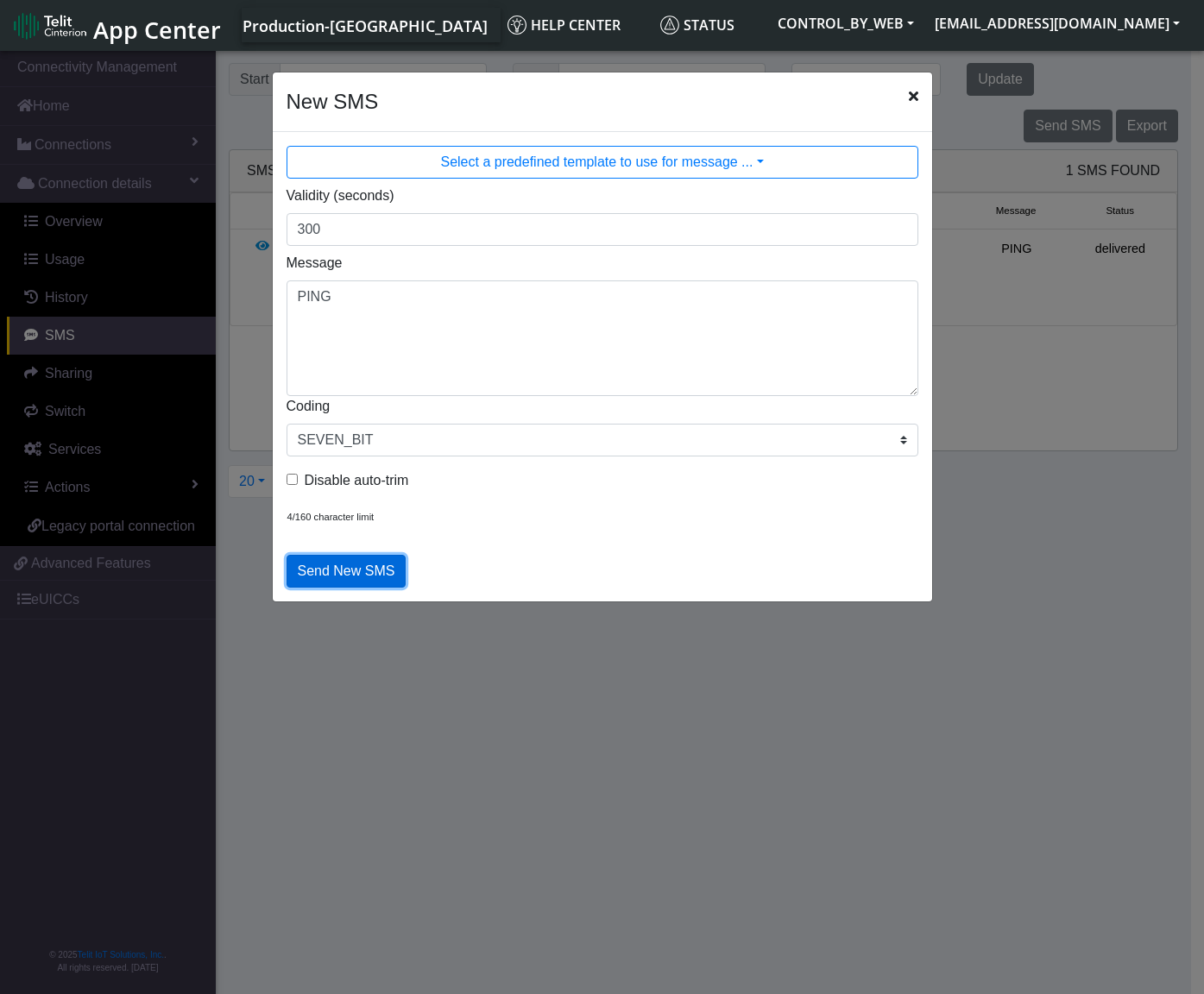
click at [347, 569] on button "Send New SMS" at bounding box center [347, 571] width 120 height 33
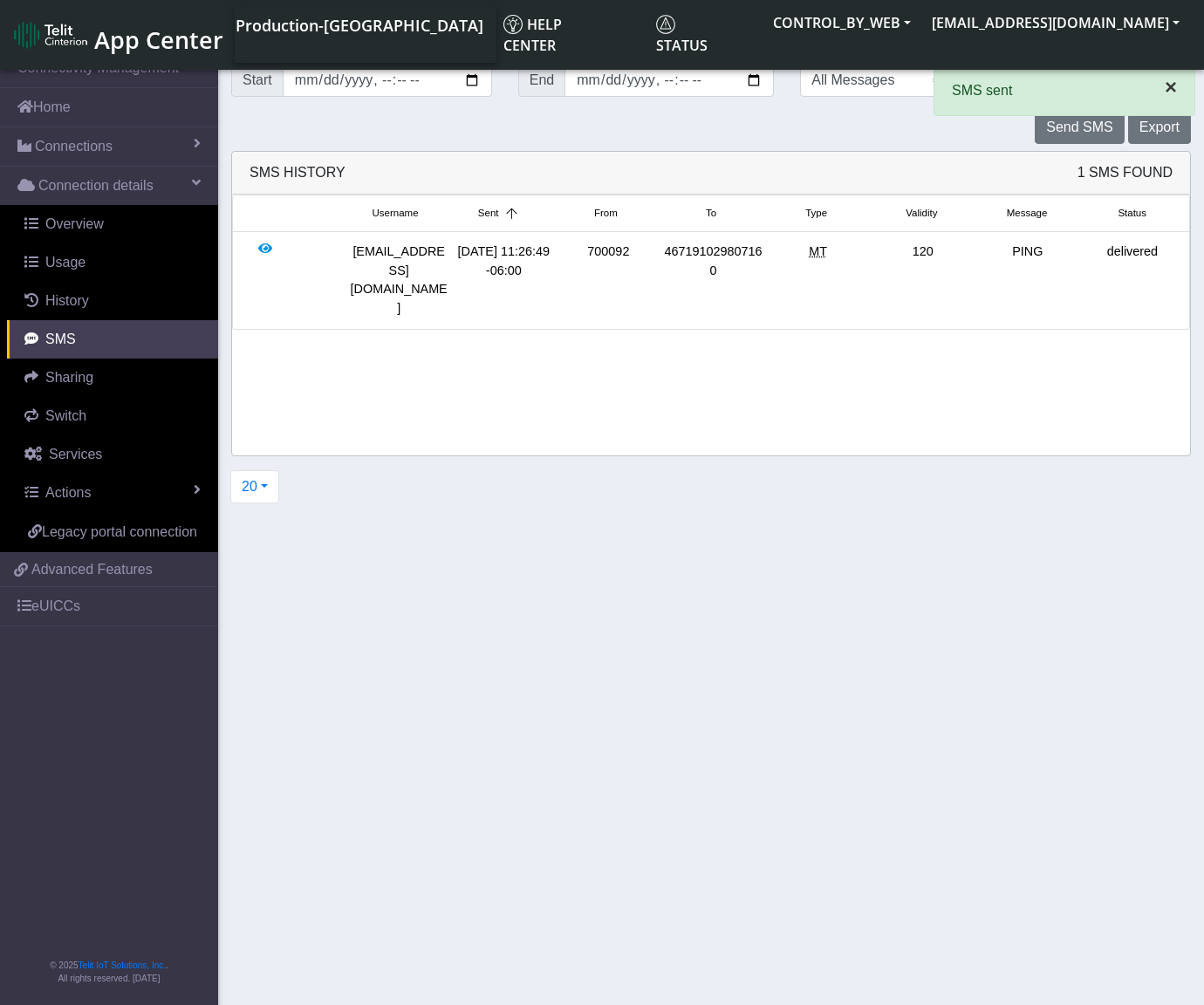
click at [1171, 83] on span "×" at bounding box center [1171, 87] width 12 height 24
click at [1022, 80] on button "Update" at bounding box center [1012, 80] width 68 height 33
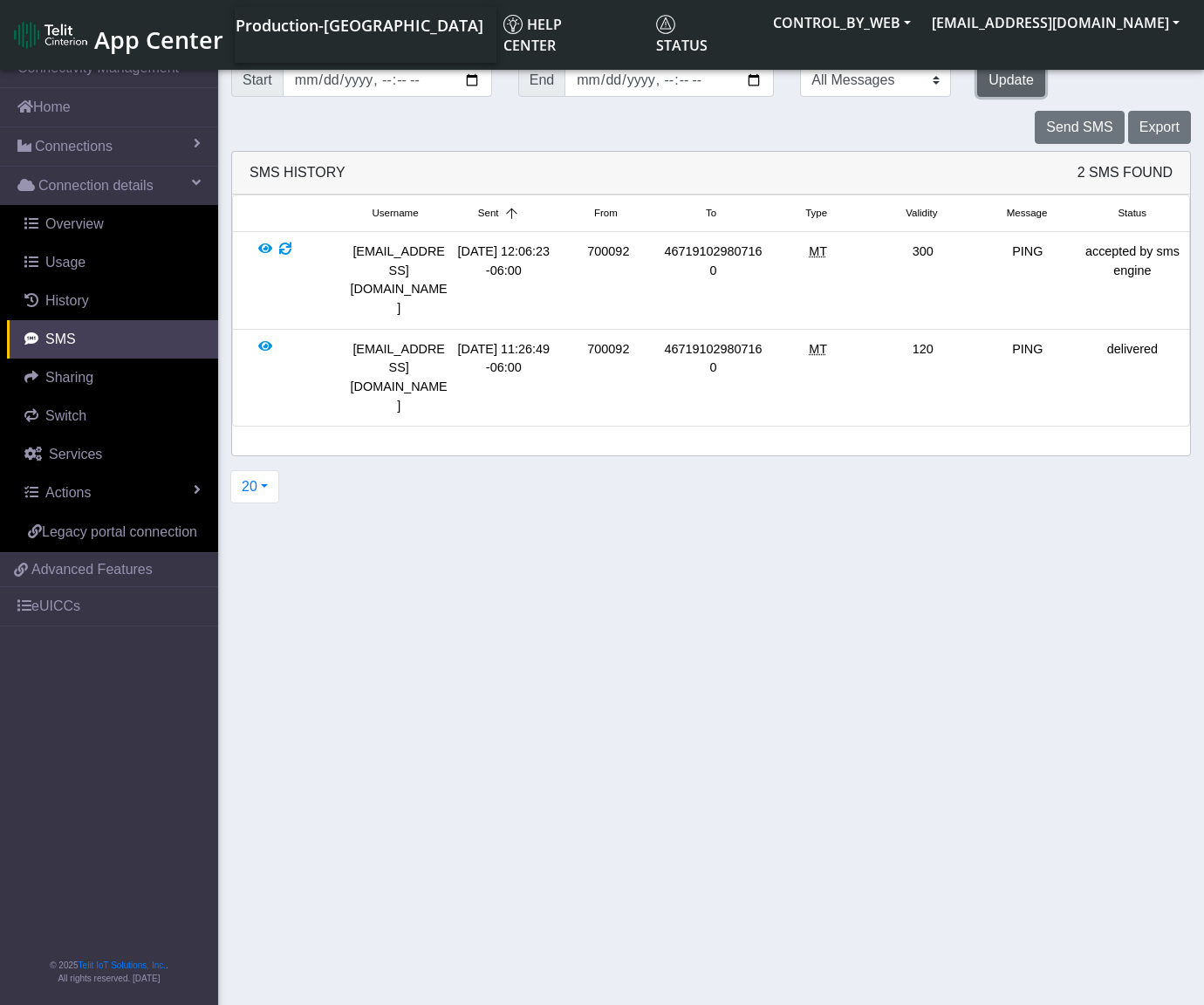
click at [1022, 80] on button "Update" at bounding box center [1012, 80] width 68 height 33
click at [288, 255] on div at bounding box center [285, 281] width 12 height 75
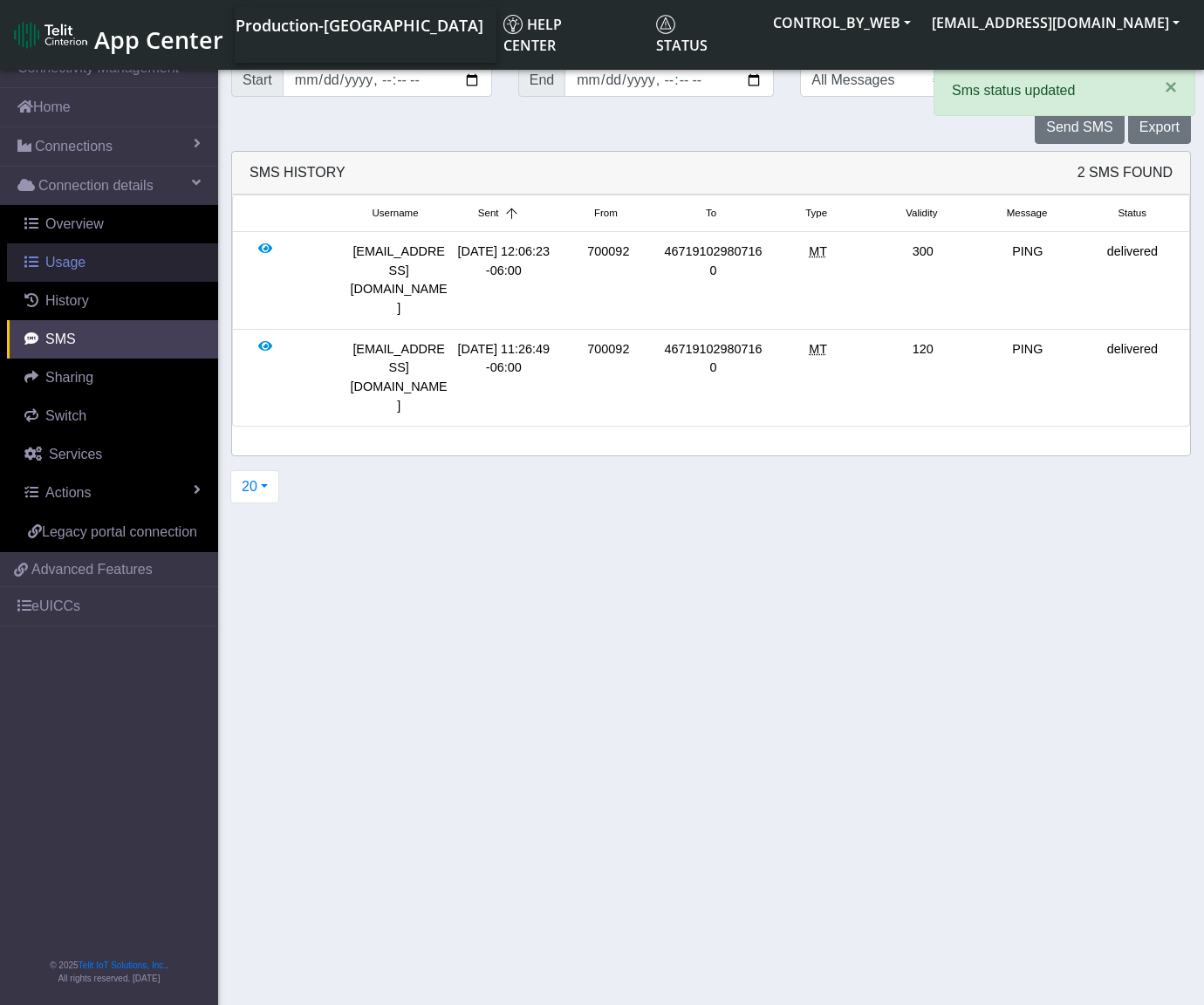
click at [74, 261] on span "Usage" at bounding box center [65, 263] width 41 height 15
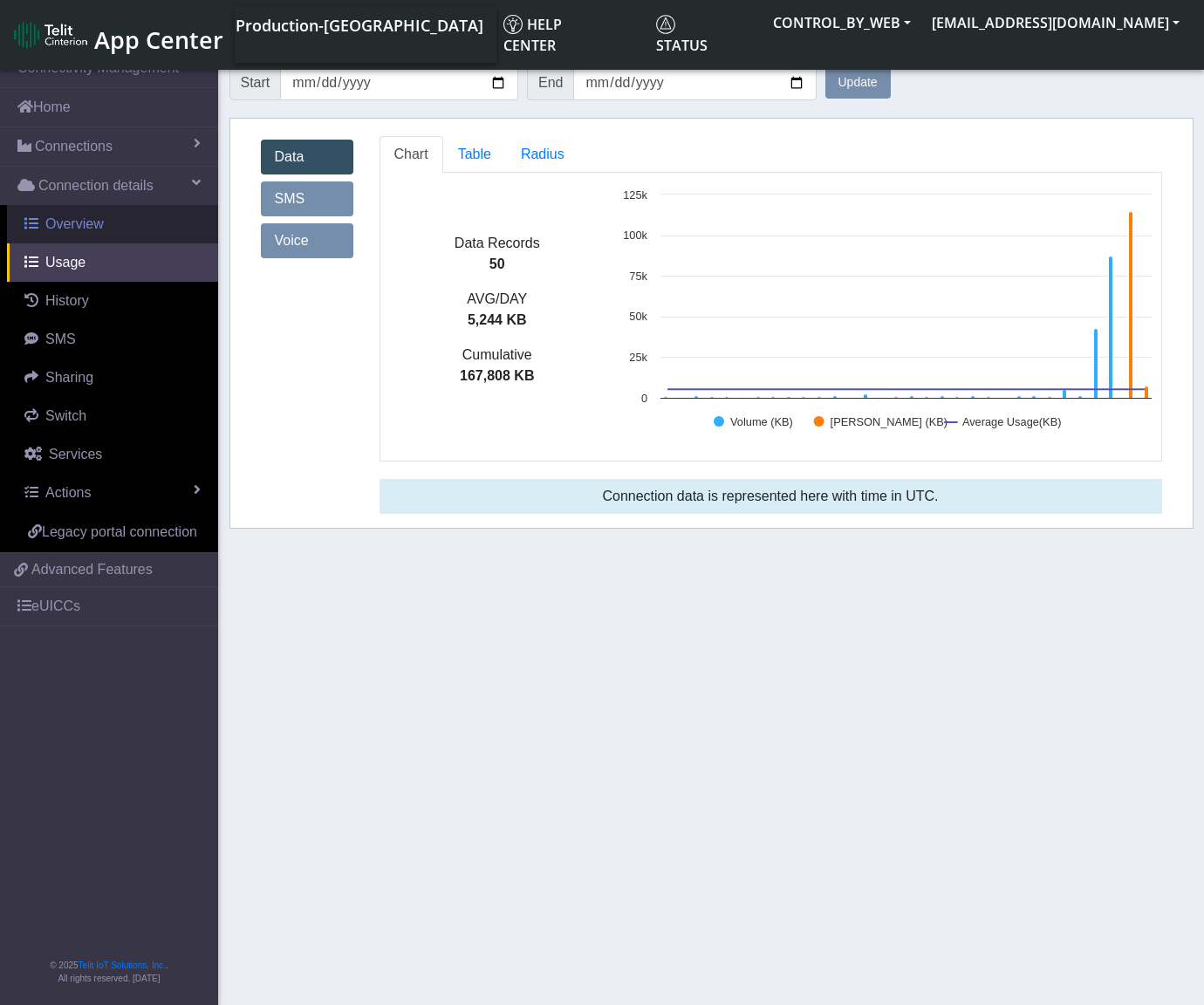
click at [78, 232] on span "Overview" at bounding box center [74, 224] width 58 height 15
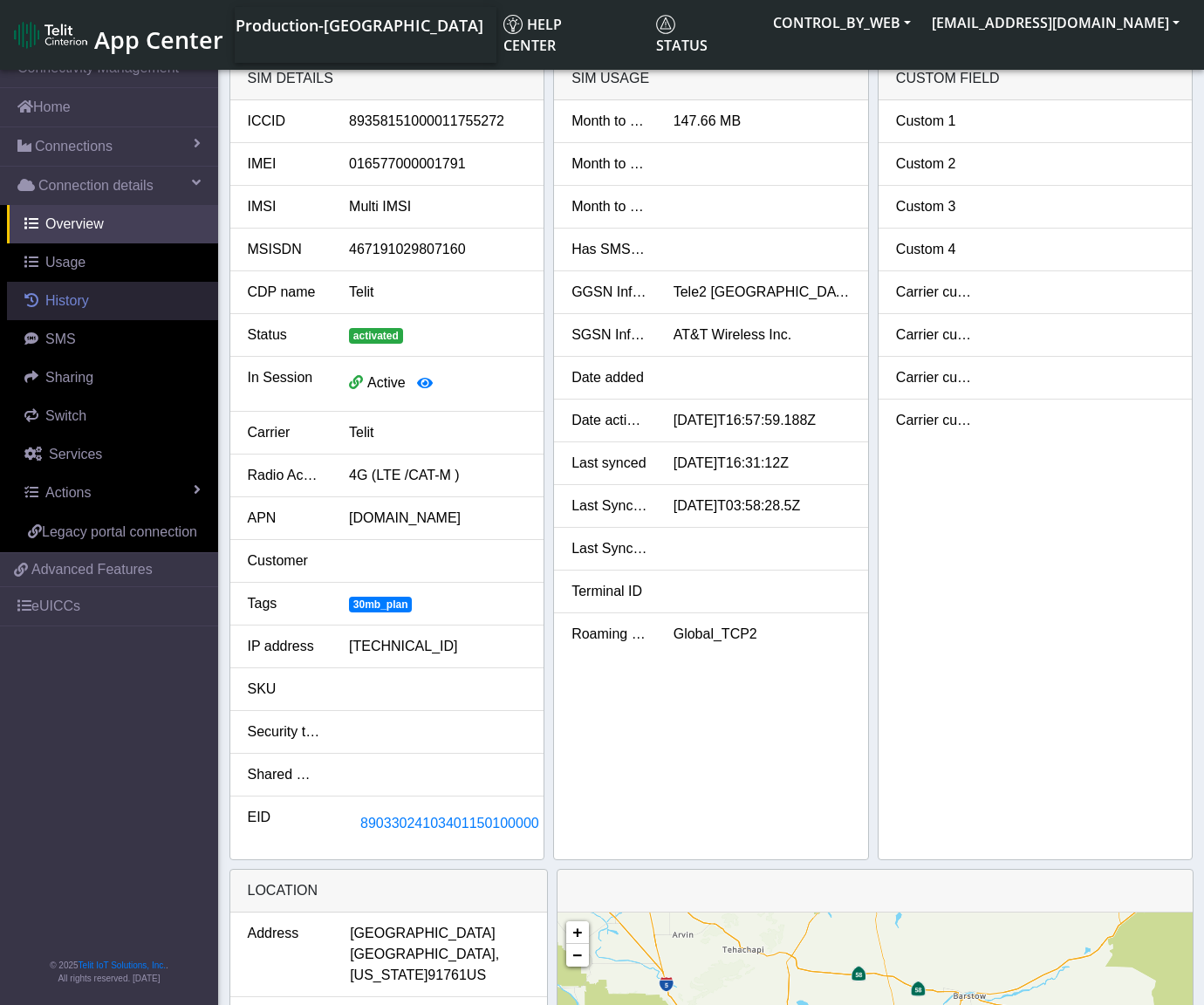
click at [65, 297] on span "History" at bounding box center [67, 300] width 43 height 15
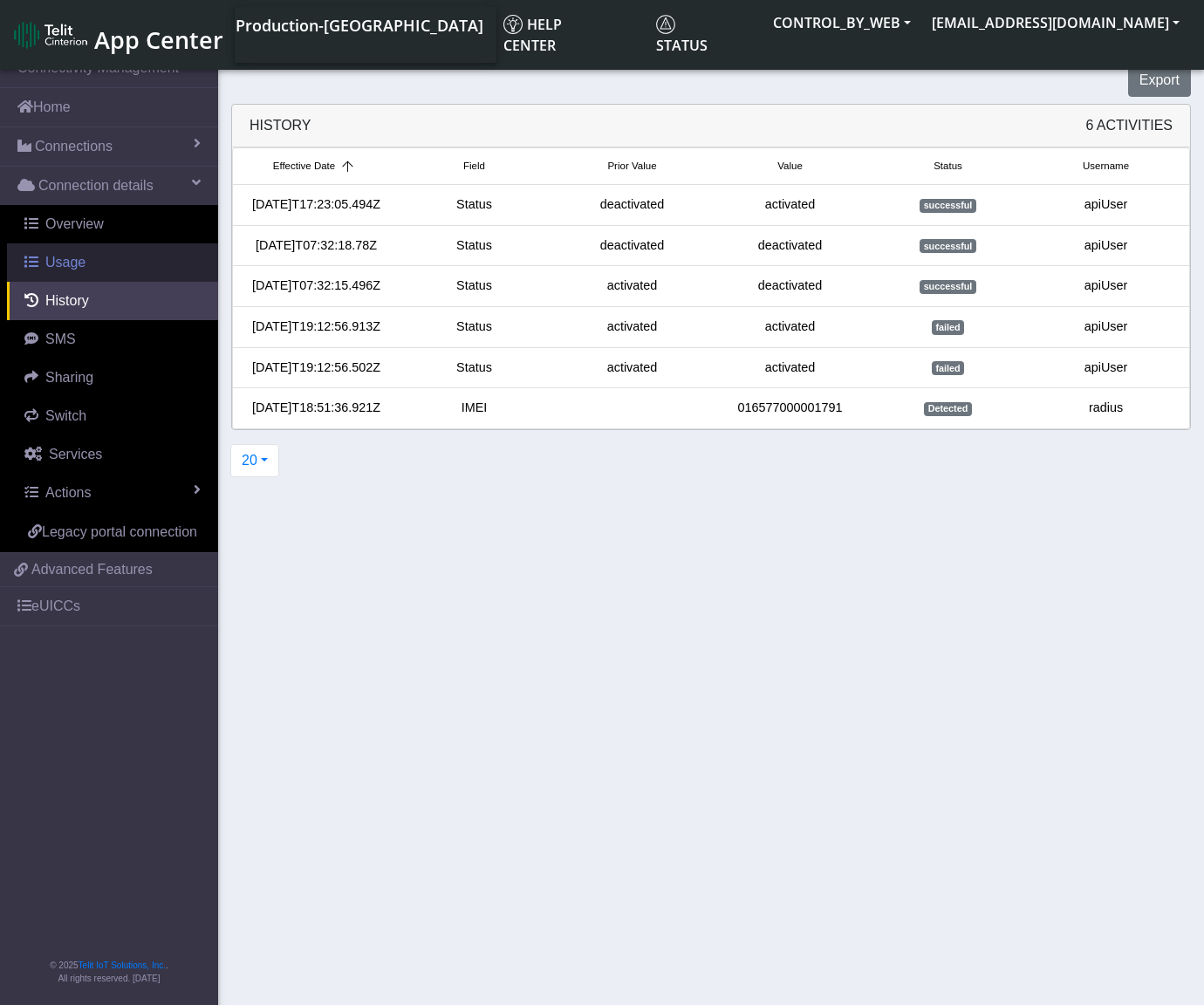
click at [58, 267] on span "Usage" at bounding box center [65, 263] width 41 height 15
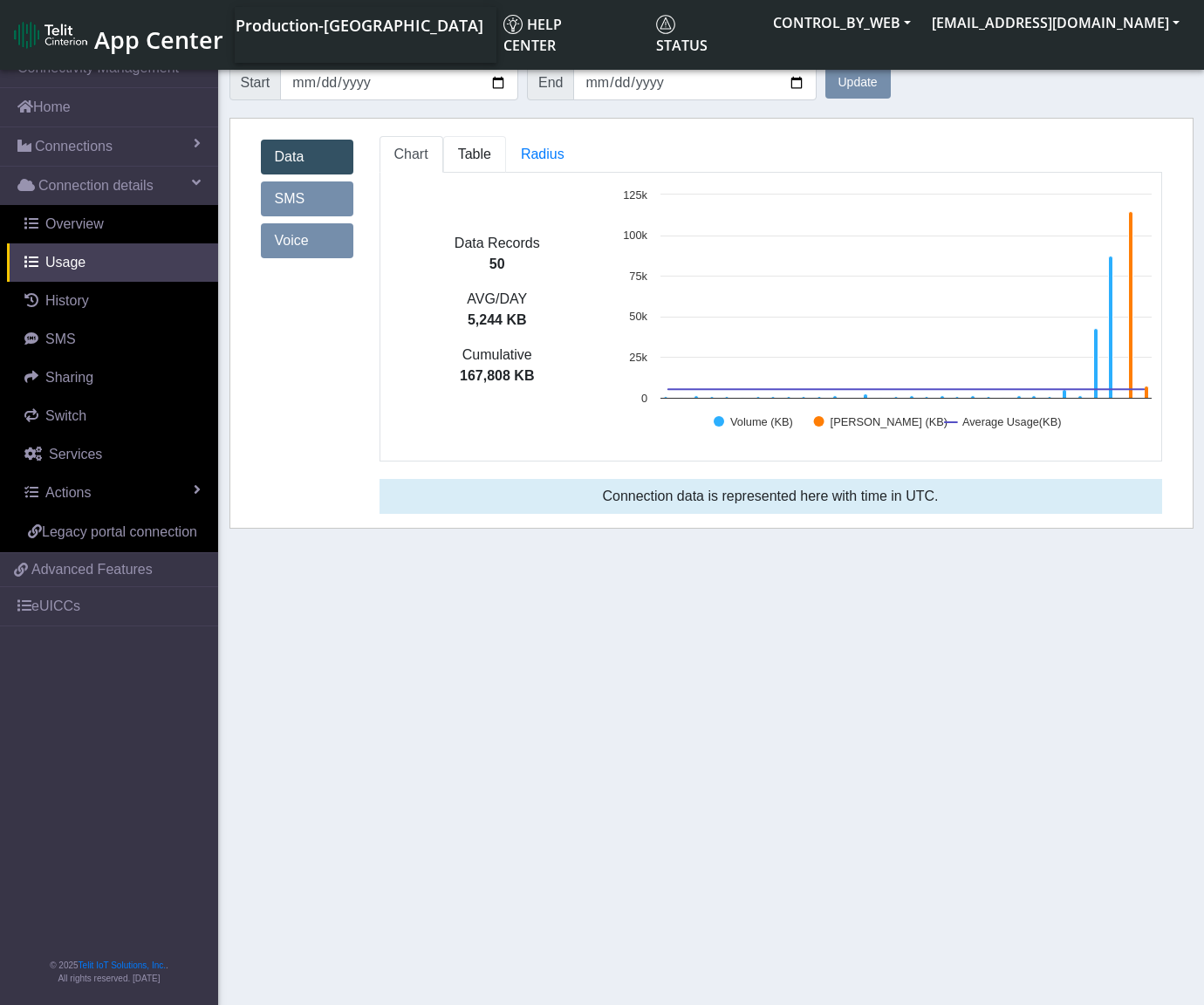
click at [464, 154] on span "Table" at bounding box center [474, 154] width 33 height 15
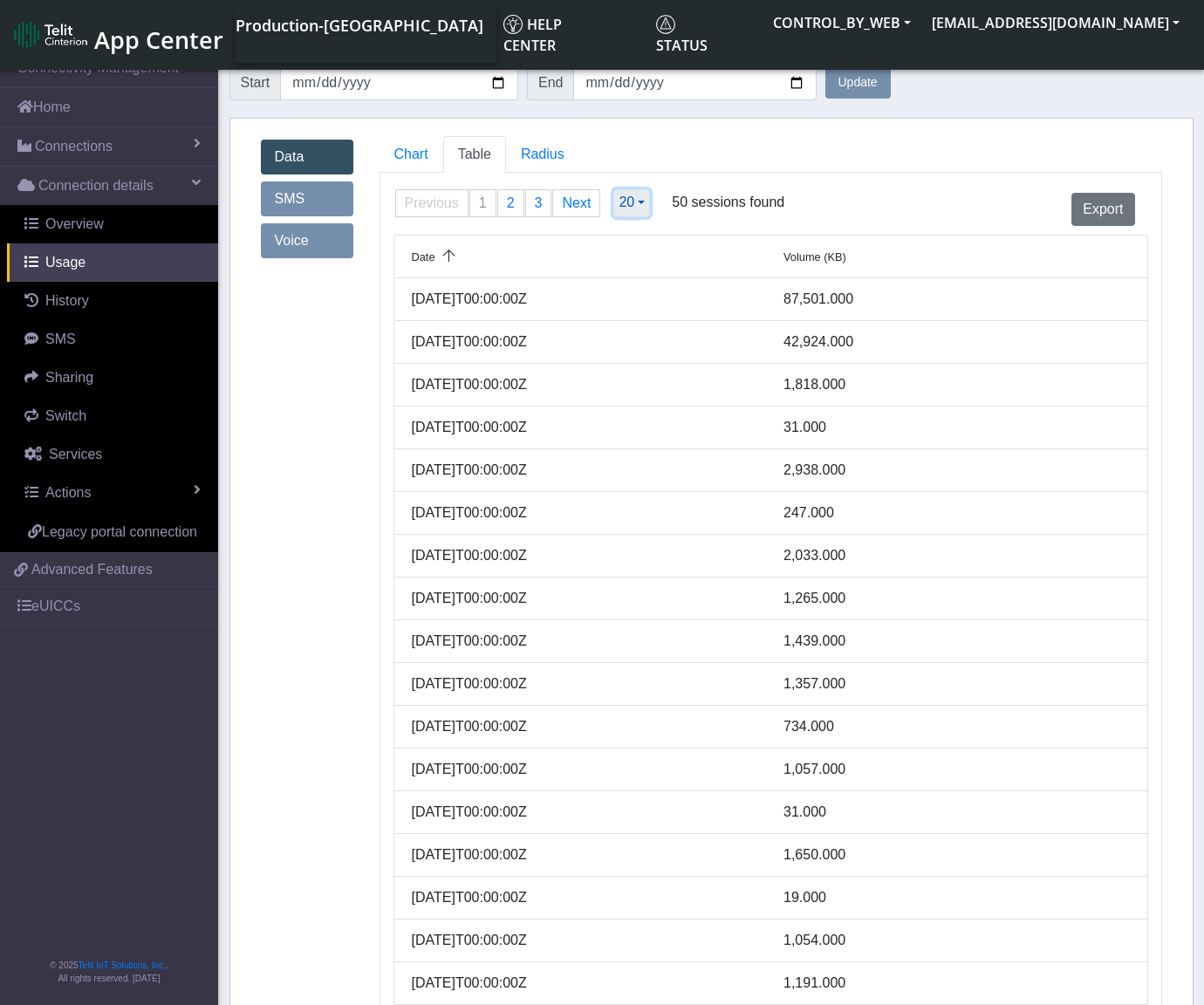
click at [627, 201] on span "20" at bounding box center [626, 203] width 16 height 15
click at [657, 356] on button "500" at bounding box center [683, 352] width 138 height 28
click at [532, 156] on span "Radius" at bounding box center [543, 154] width 43 height 15
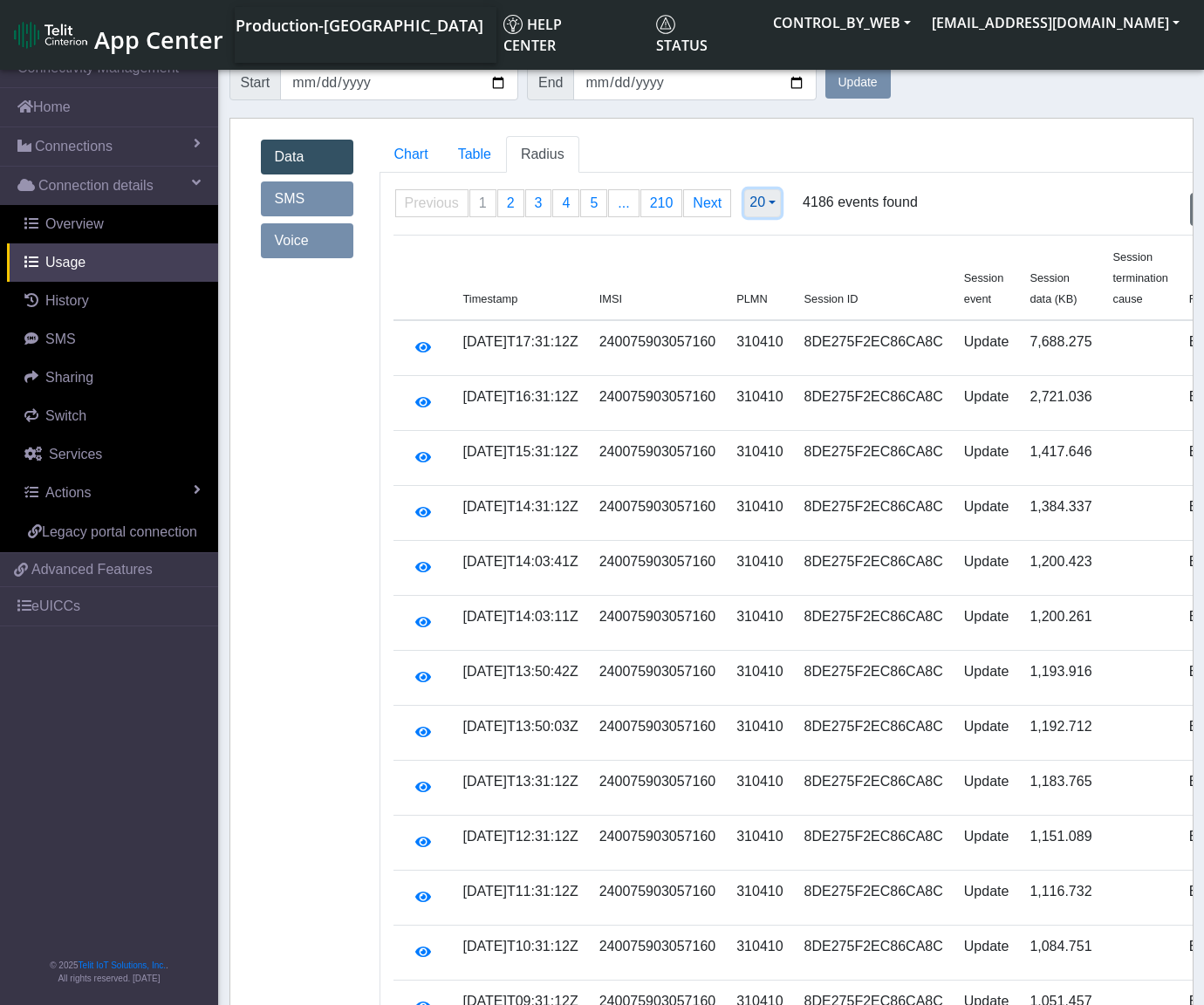
click at [760, 207] on button "20" at bounding box center [762, 203] width 37 height 28
click at [770, 330] on button "200" at bounding box center [814, 325] width 138 height 28
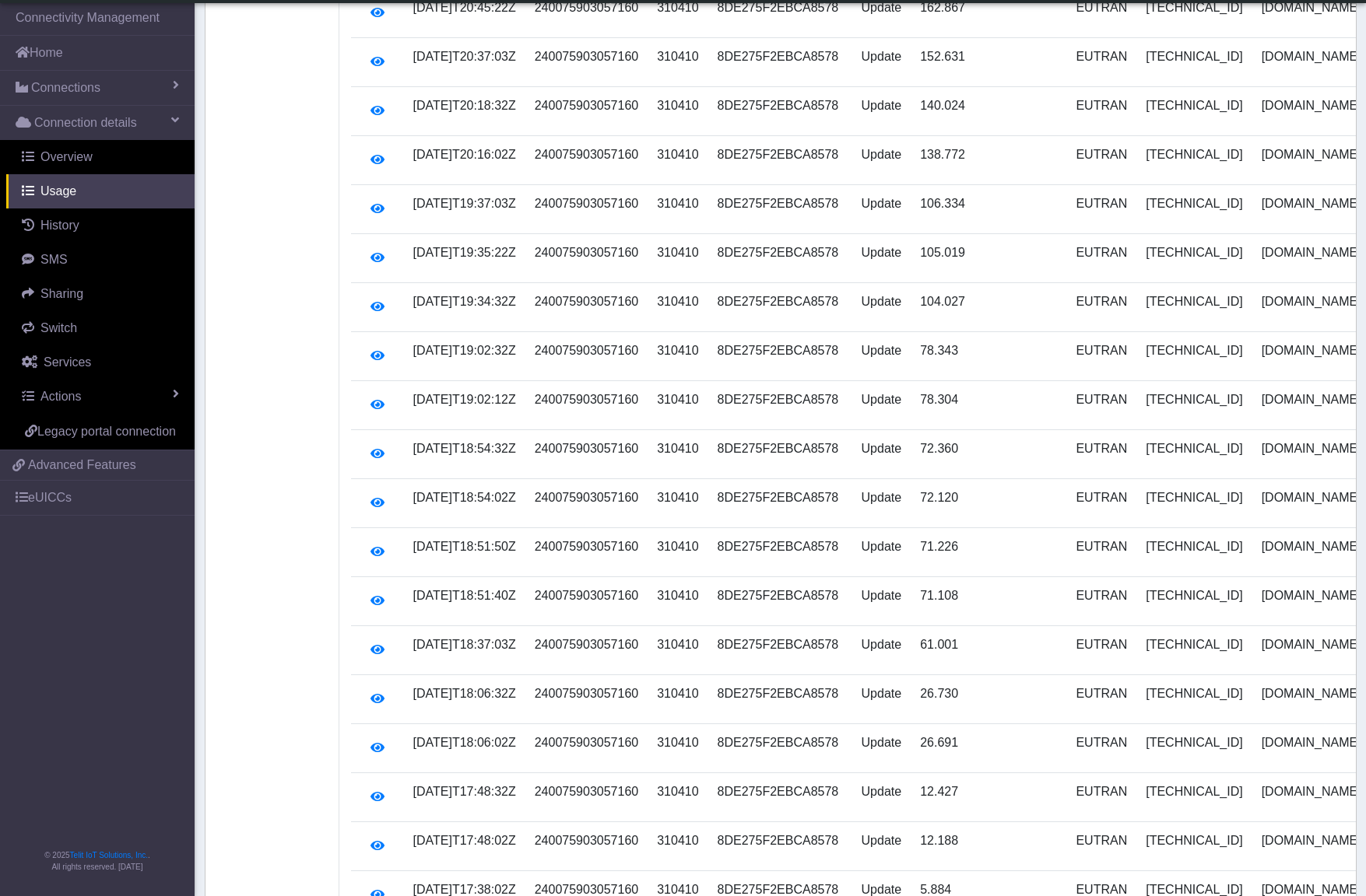
scroll to position [9647, 0]
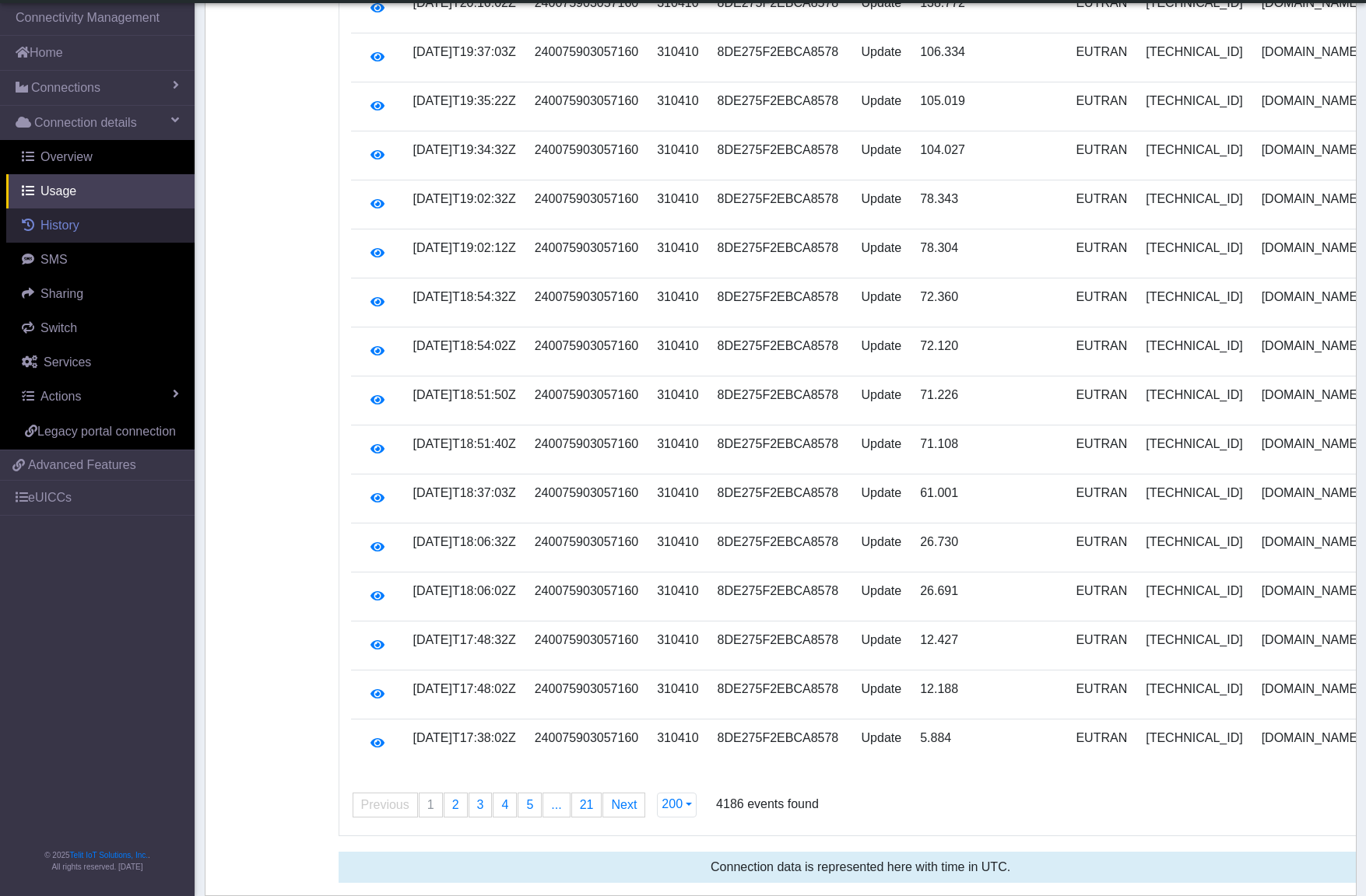
click at [45, 229] on span "History" at bounding box center [60, 225] width 39 height 13
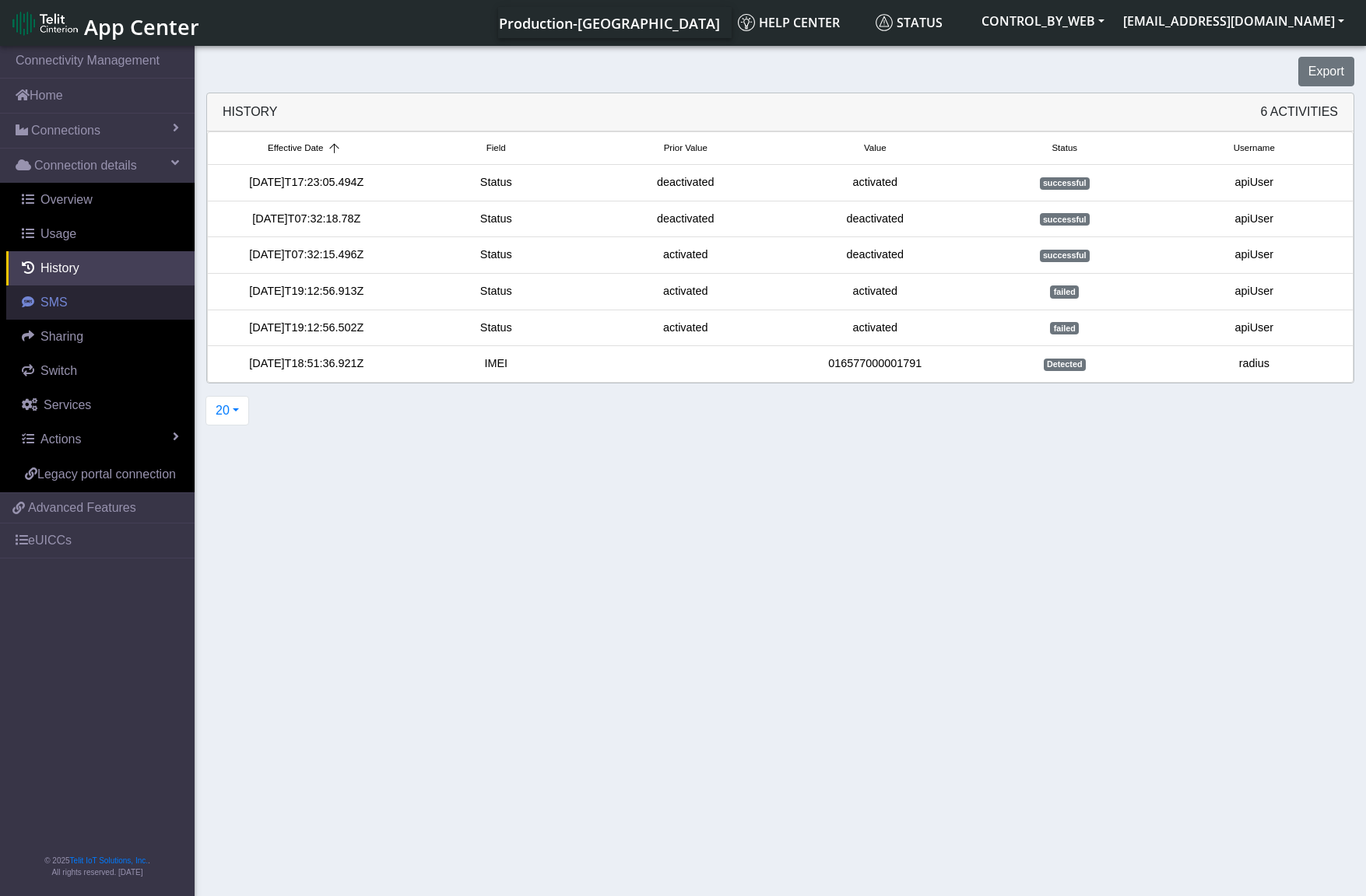
click at [28, 295] on link "SMS" at bounding box center [100, 302] width 188 height 34
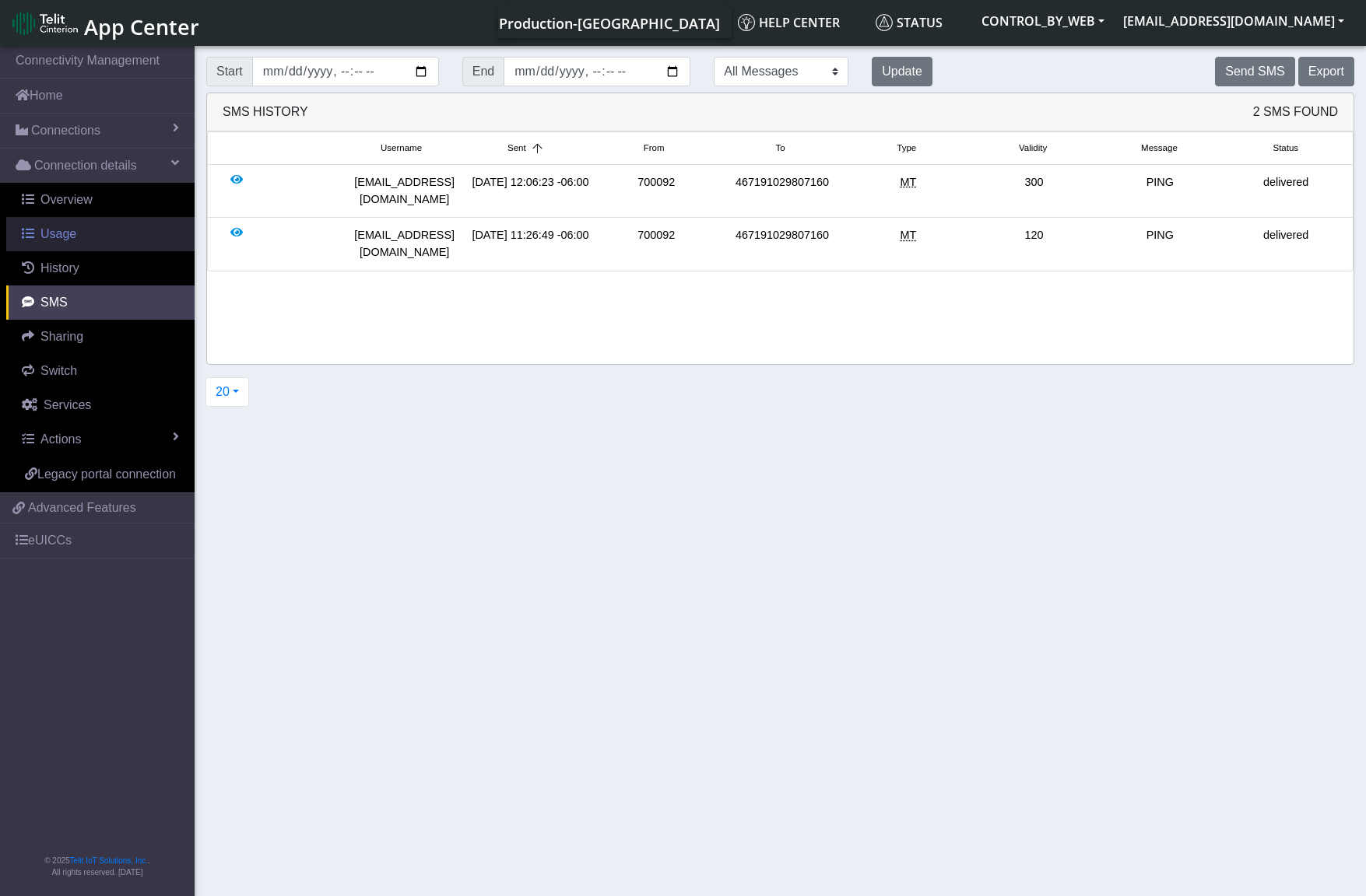
click at [50, 233] on span "Usage" at bounding box center [58, 234] width 36 height 13
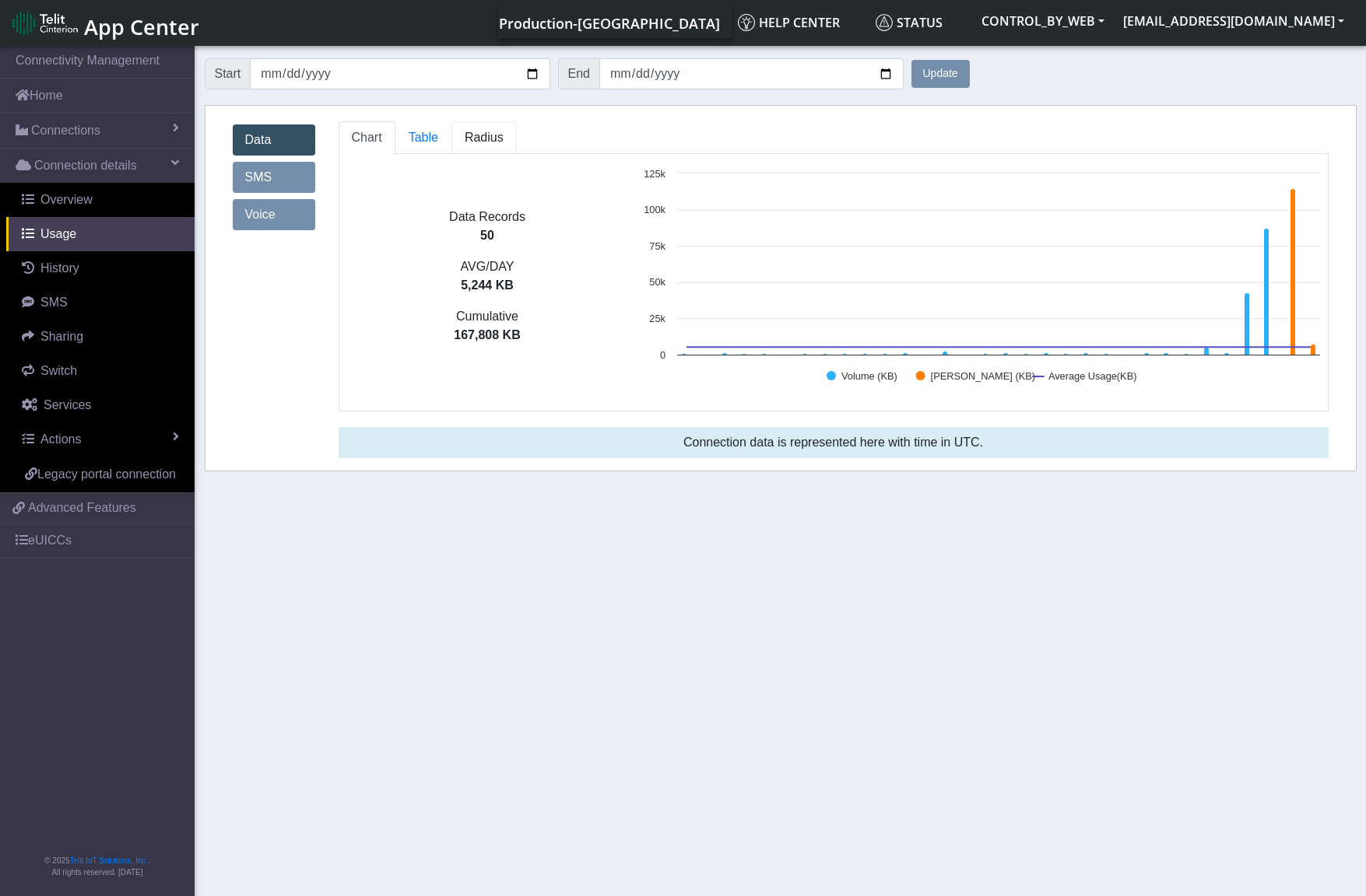
click at [470, 134] on span "Radius" at bounding box center [484, 138] width 39 height 13
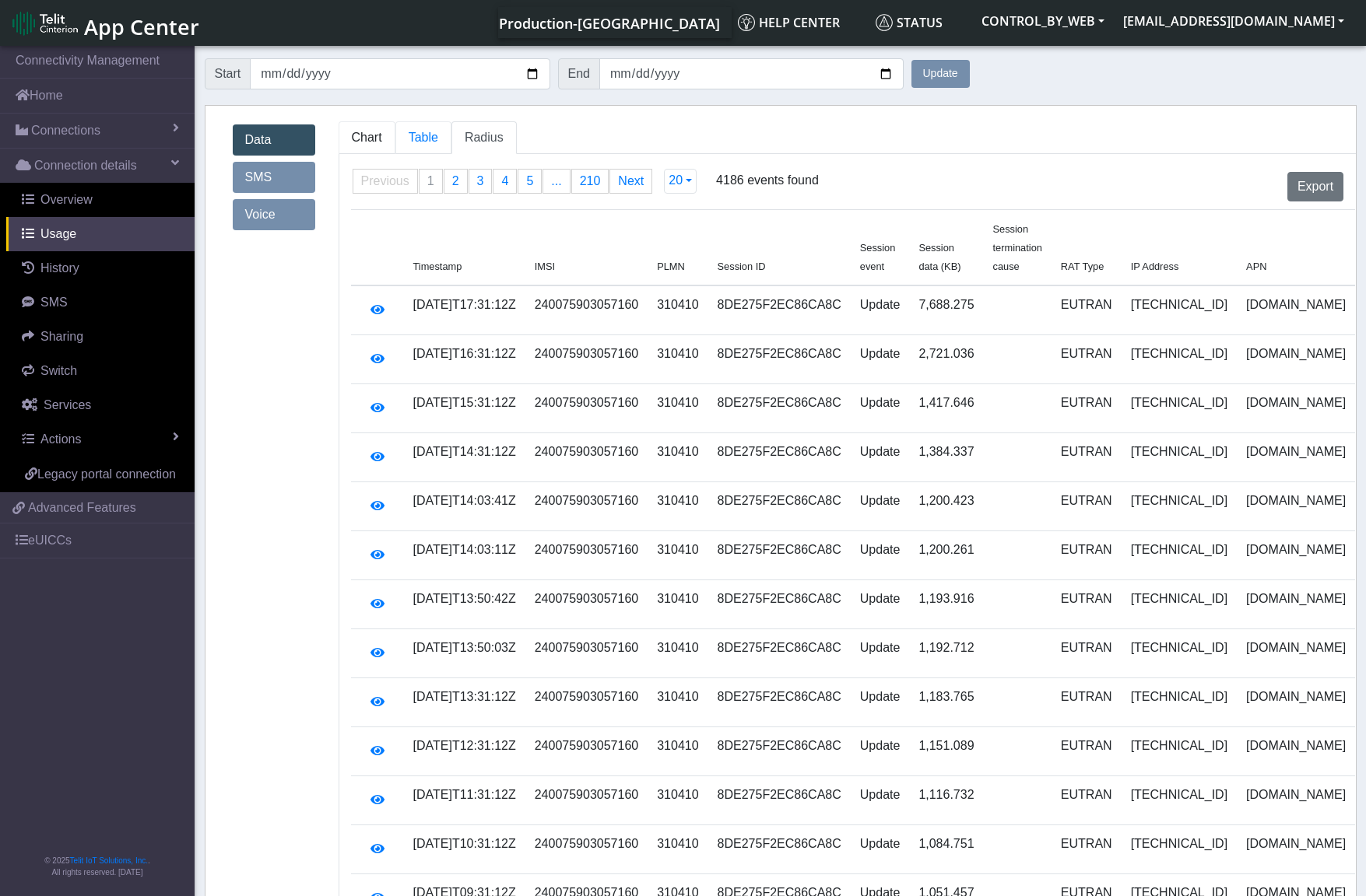
drag, startPoint x: 416, startPoint y: 139, endPoint x: 393, endPoint y: 139, distance: 23.0
click at [414, 139] on span "Table" at bounding box center [423, 138] width 29 height 13
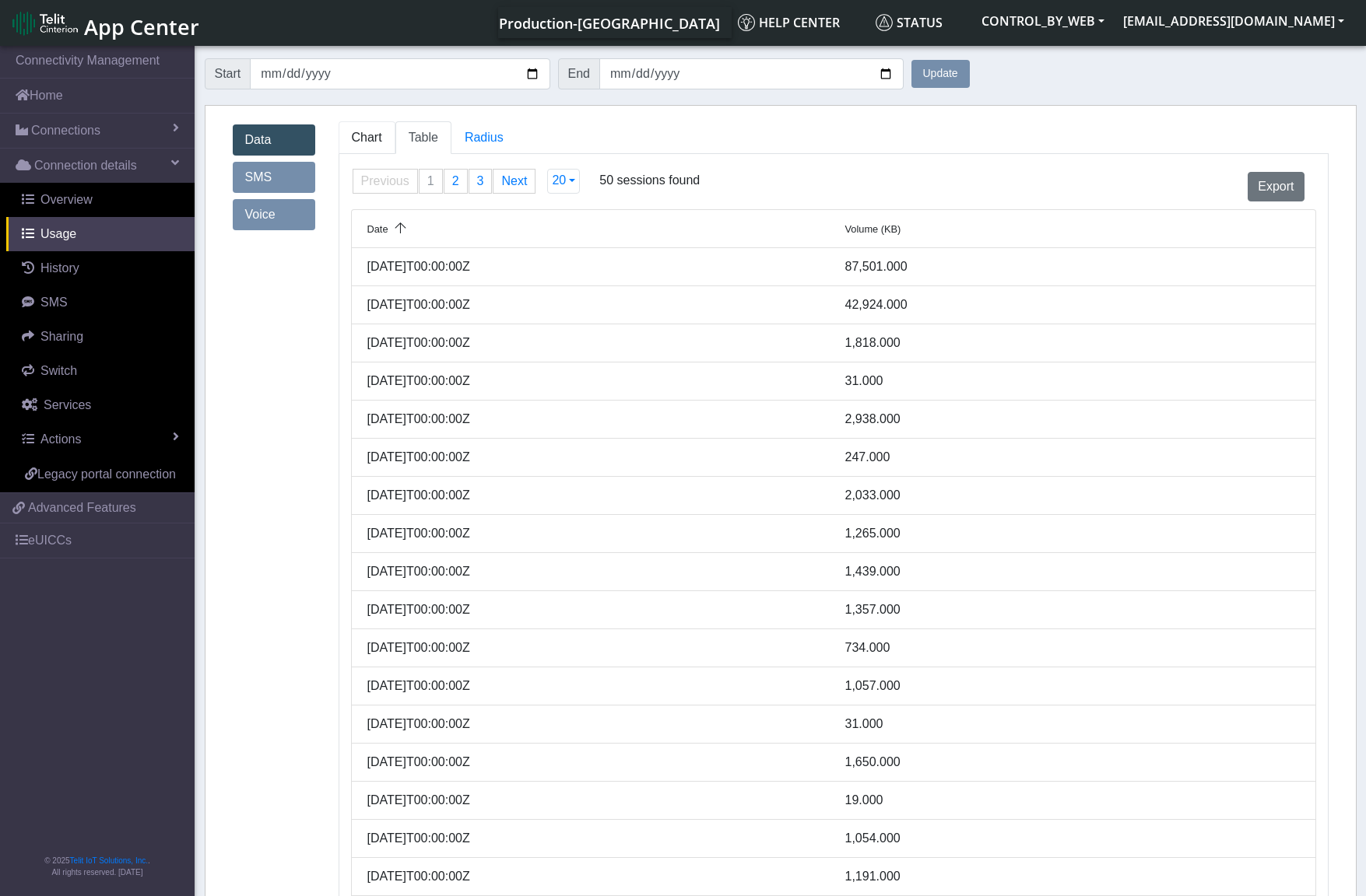
click at [367, 139] on span "Chart" at bounding box center [367, 138] width 30 height 13
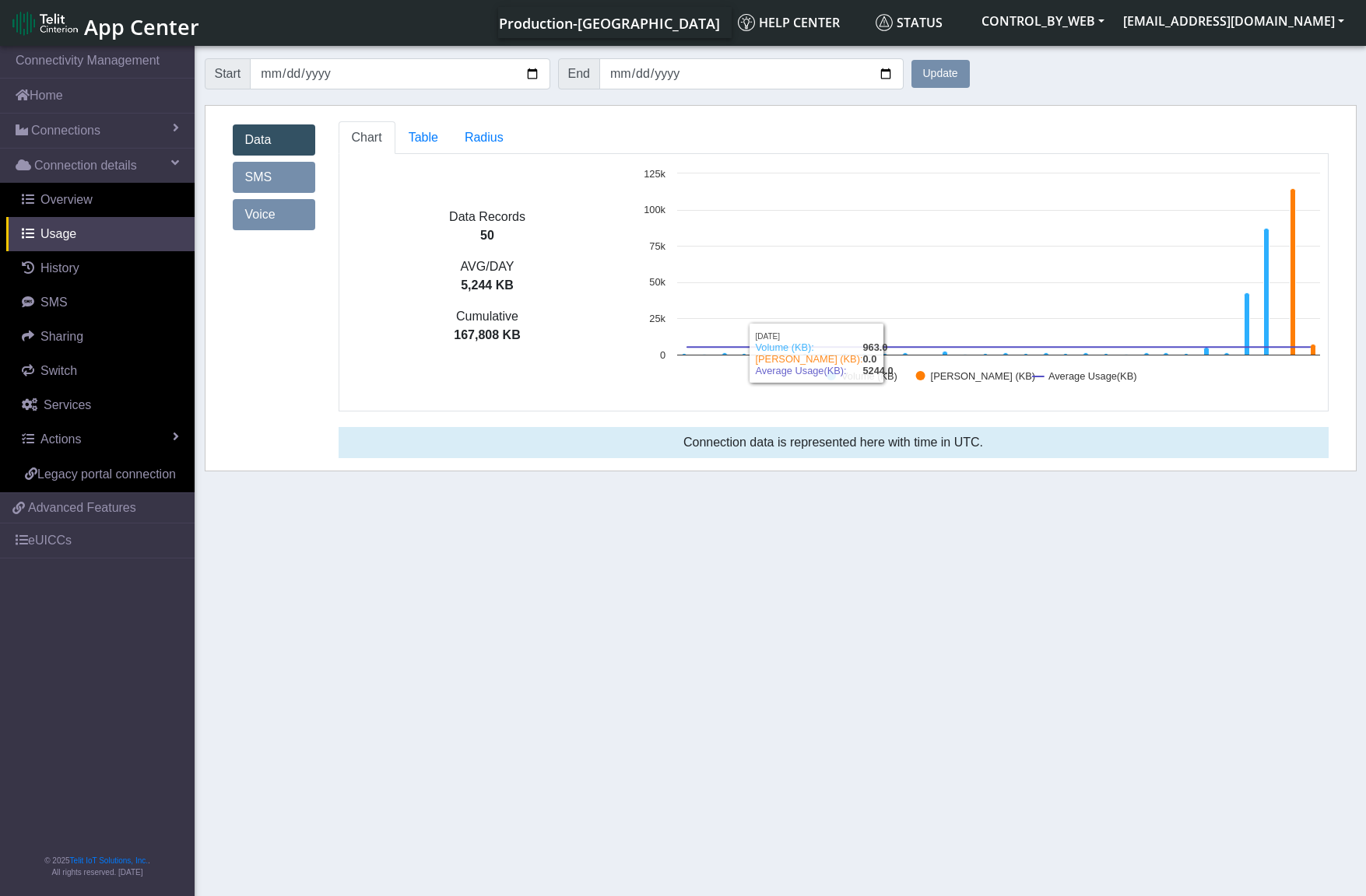
click at [714, 392] on rect at bounding box center [982, 282] width 692 height 233
